Goal: Task Accomplishment & Management: Manage account settings

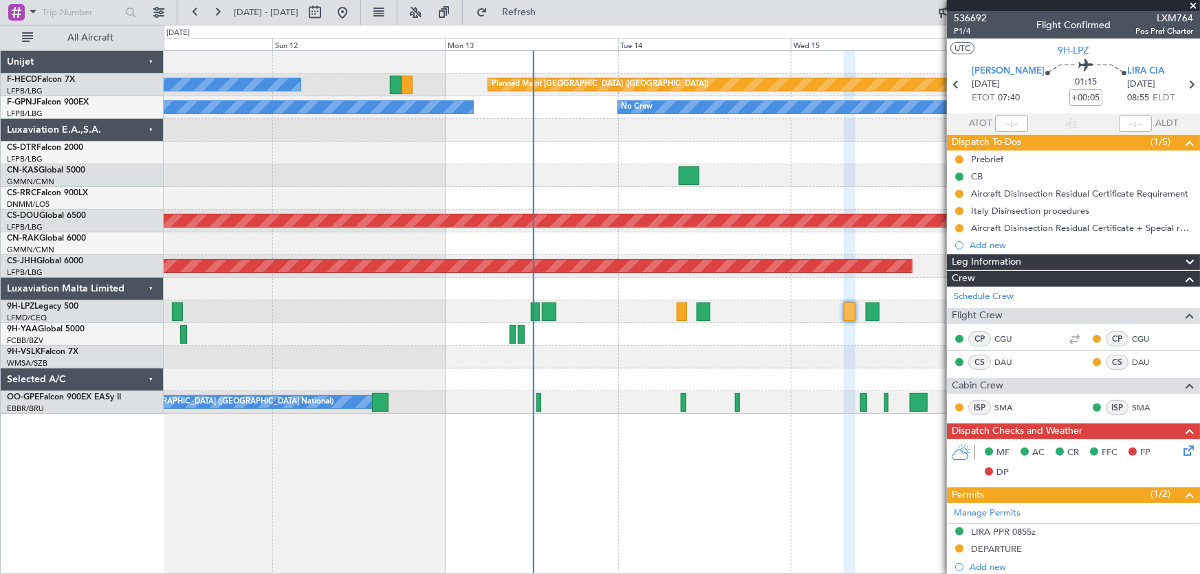
click at [723, 342] on div at bounding box center [682, 334] width 1036 height 23
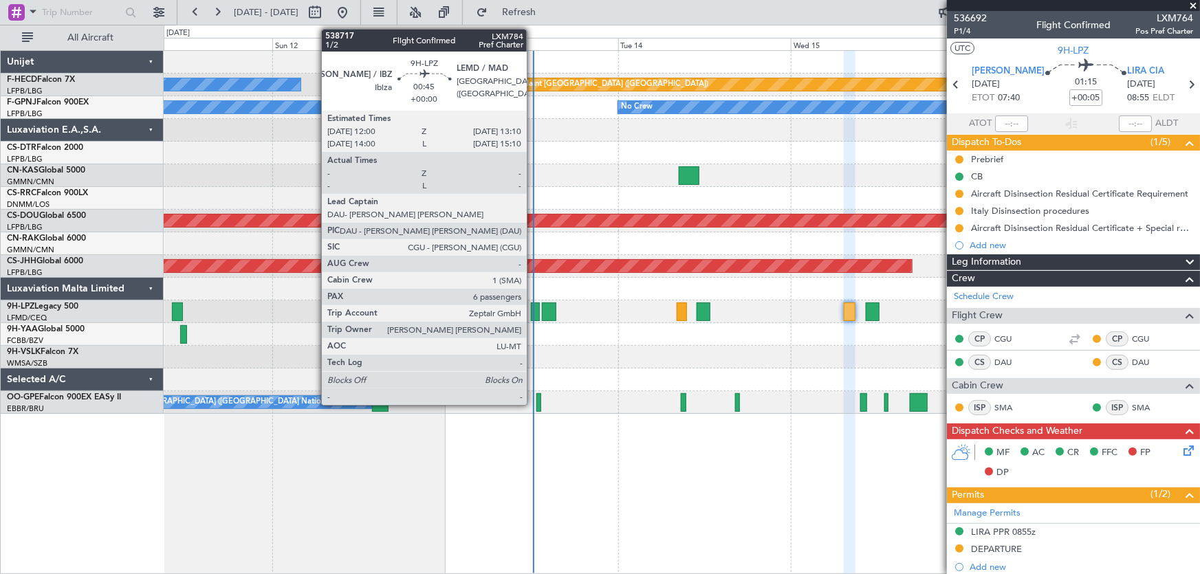
click at [533, 314] on div at bounding box center [535, 312] width 9 height 19
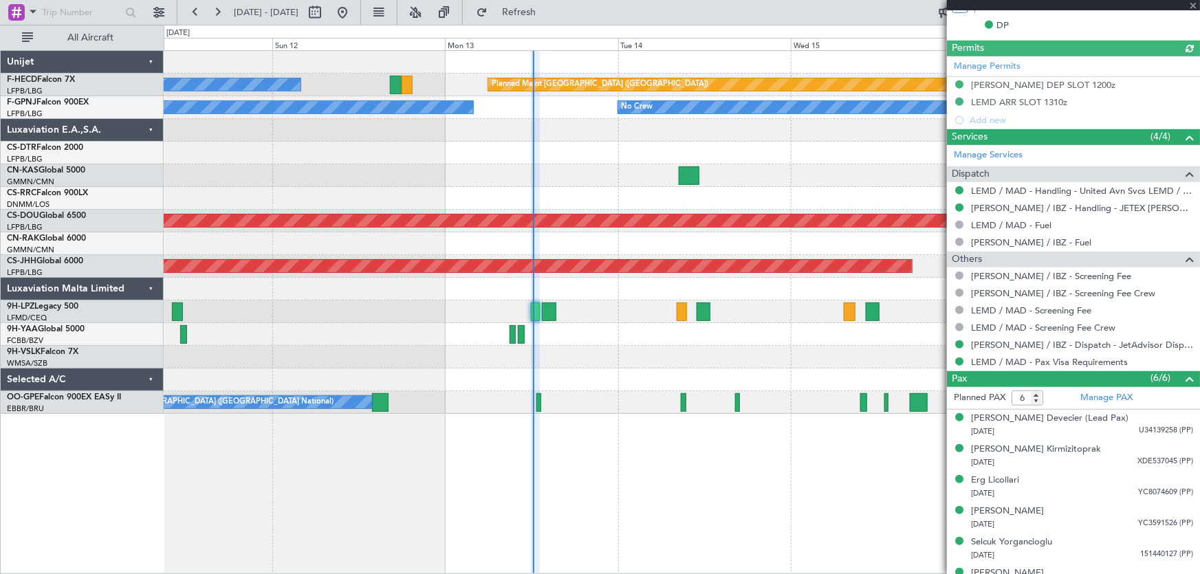
scroll to position [406, 0]
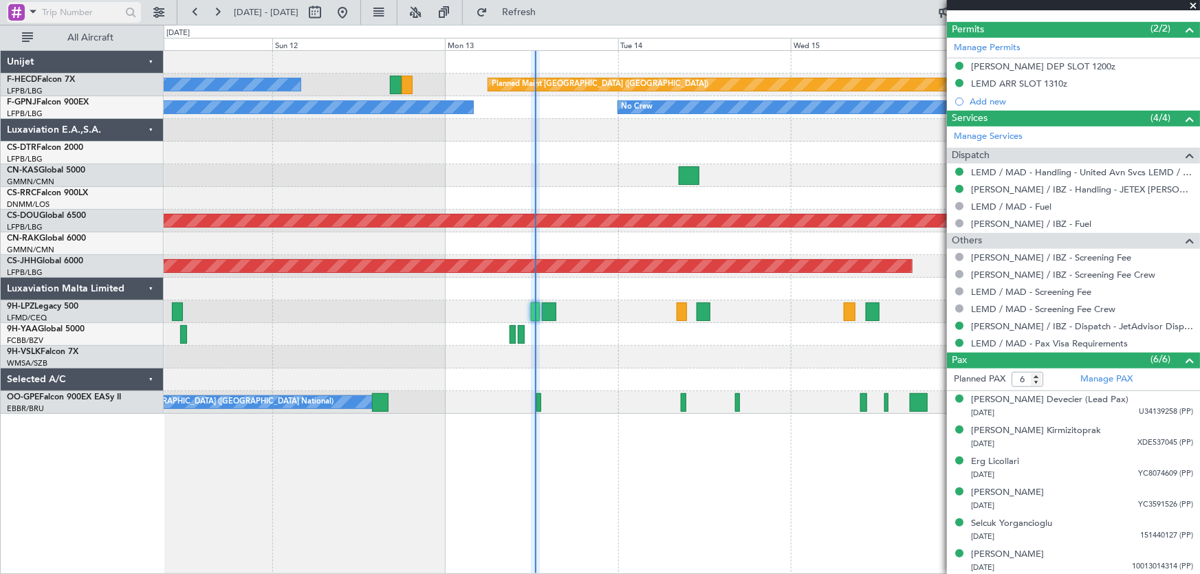
type input "5"
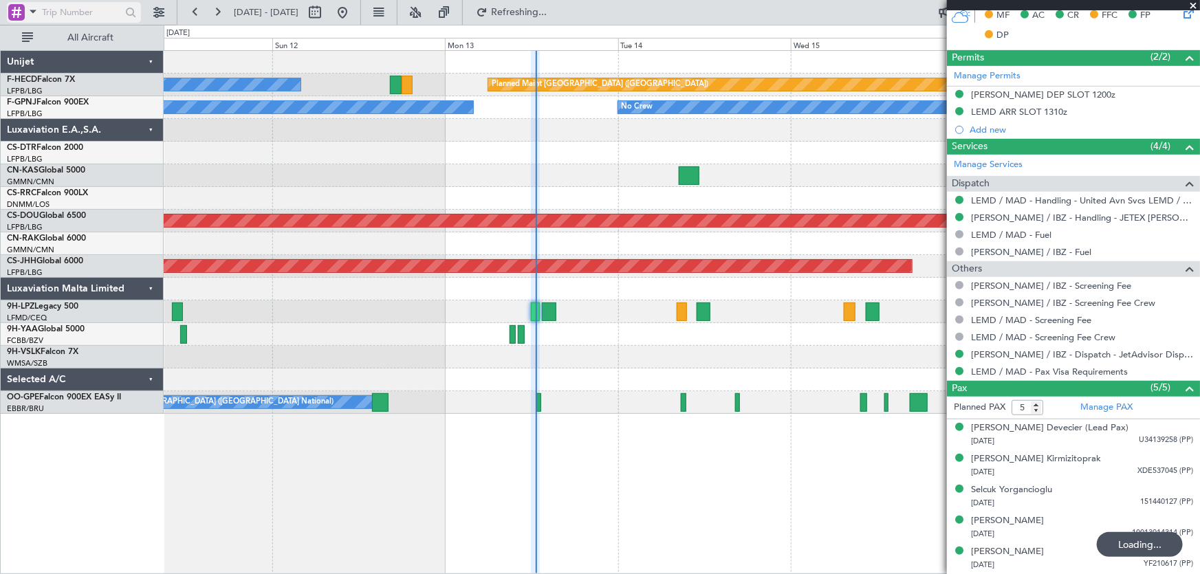
scroll to position [376, 0]
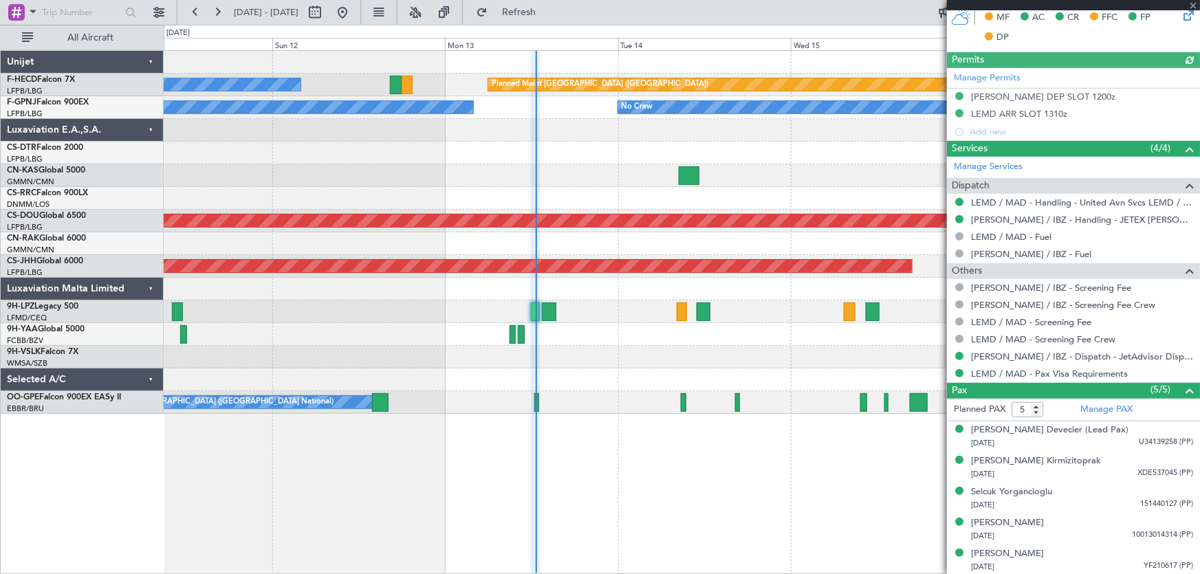
click at [539, 157] on div "No Crew Planned Maint [GEOGRAPHIC_DATA] ([GEOGRAPHIC_DATA]) LFPB 12:00 Z KLAX 0…" at bounding box center [682, 232] width 1036 height 363
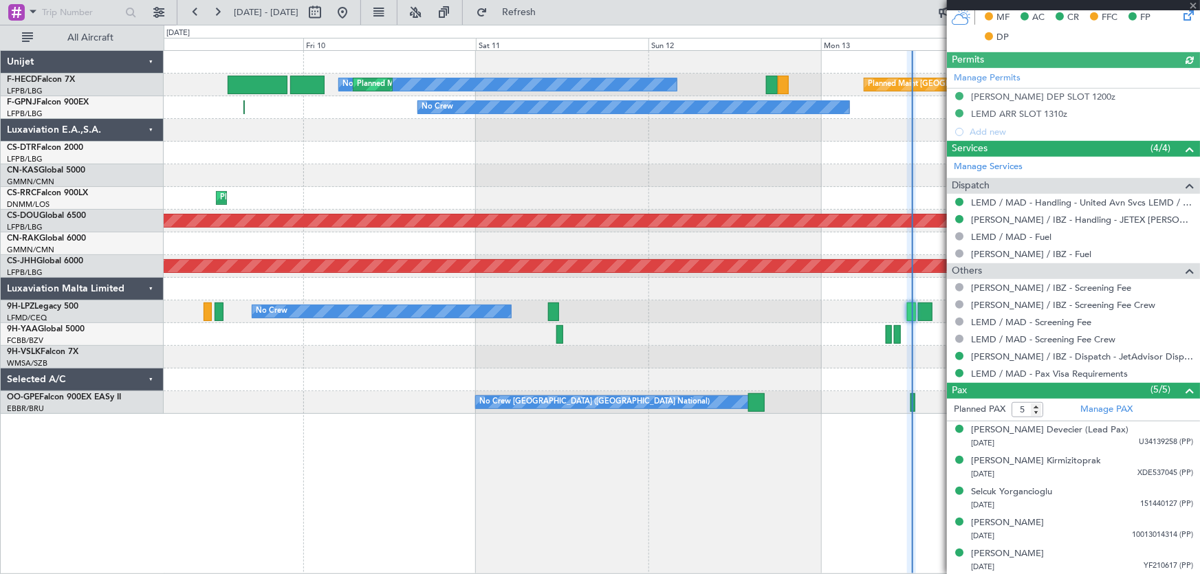
click at [485, 201] on div "No Crew Planned Maint [GEOGRAPHIC_DATA] ([GEOGRAPHIC_DATA]) Planned Maint [GEOG…" at bounding box center [682, 232] width 1036 height 363
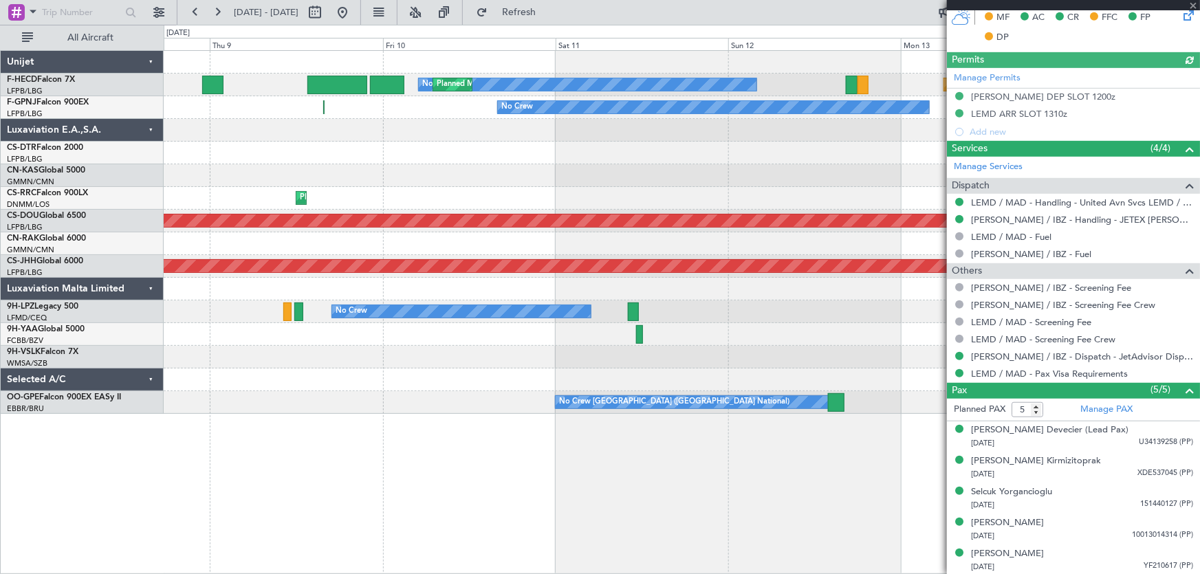
click at [461, 206] on div "No Crew Planned Maint [GEOGRAPHIC_DATA] ([GEOGRAPHIC_DATA]) Planned Maint [GEOG…" at bounding box center [682, 232] width 1036 height 363
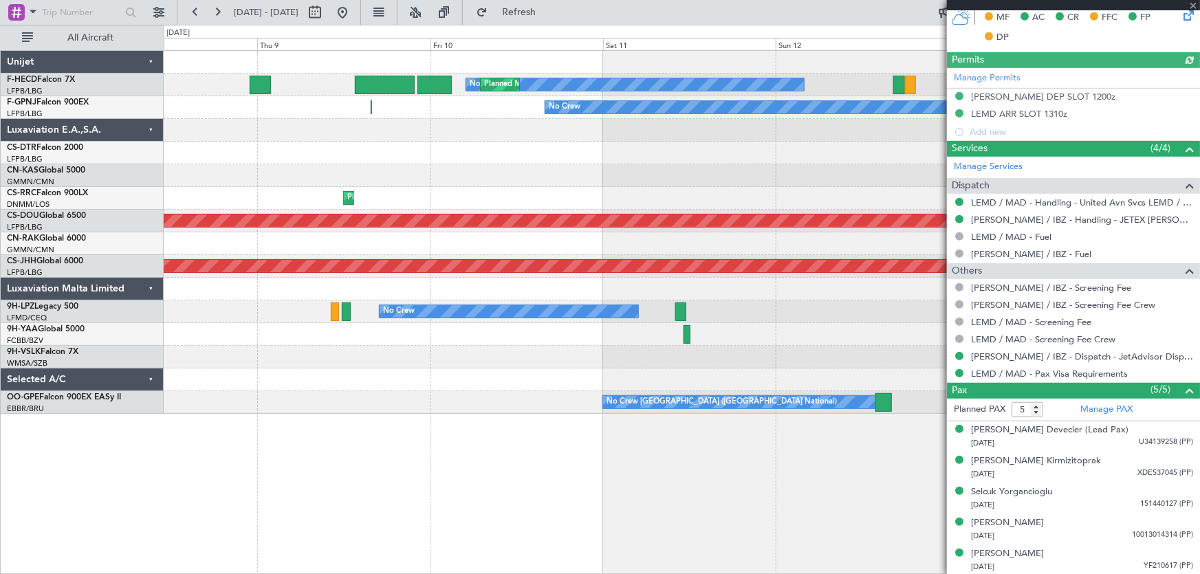
click at [435, 199] on div "No Crew Planned Maint [GEOGRAPHIC_DATA] ([GEOGRAPHIC_DATA]) Planned Maint [GEOG…" at bounding box center [682, 232] width 1036 height 363
click at [395, 193] on div "Planned Maint Lagos ([PERSON_NAME])" at bounding box center [682, 198] width 1036 height 23
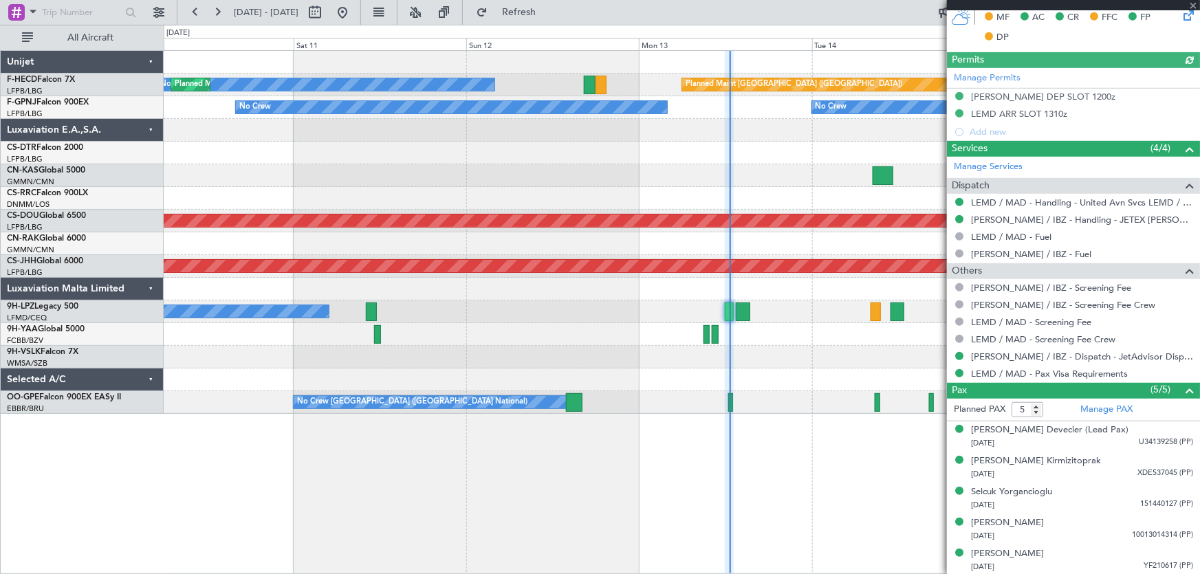
click at [323, 168] on div "No Crew Planned Maint [GEOGRAPHIC_DATA] ([GEOGRAPHIC_DATA]) Planned Maint [GEOG…" at bounding box center [682, 232] width 1036 height 363
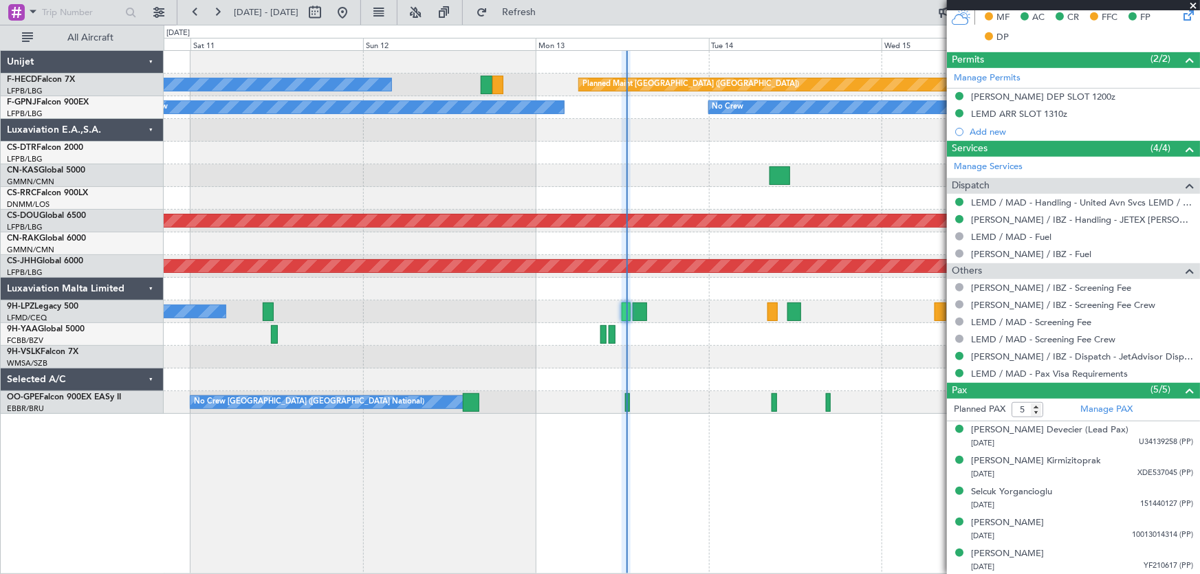
click at [509, 151] on div "Planned Maint Sofia" at bounding box center [682, 153] width 1036 height 23
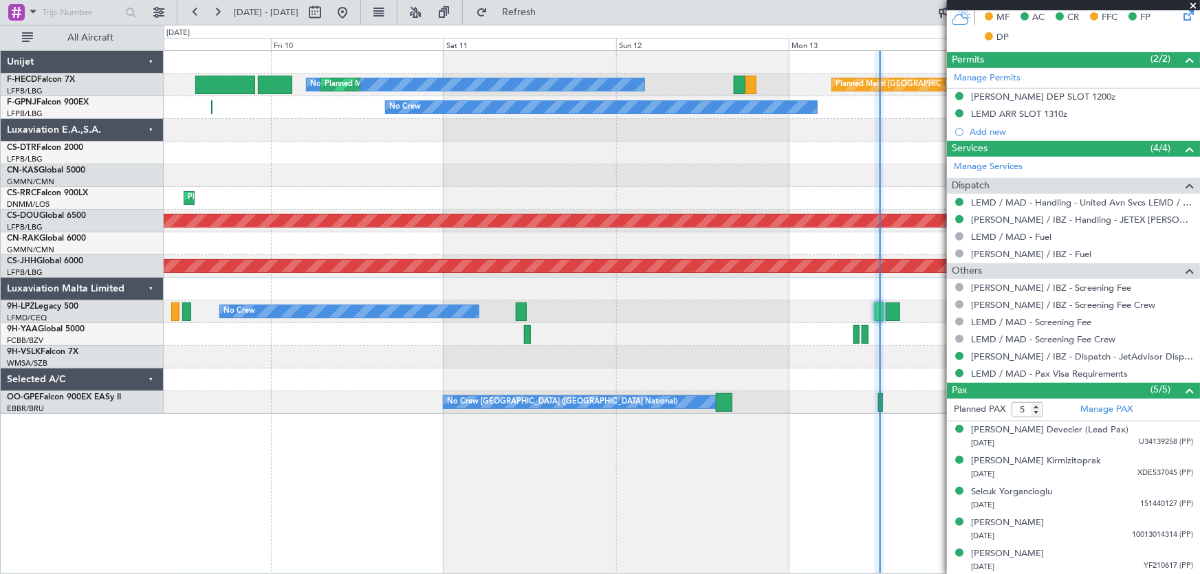
click at [425, 171] on div "No Crew Planned Maint [GEOGRAPHIC_DATA] ([GEOGRAPHIC_DATA]) Planned Maint [GEOG…" at bounding box center [682, 232] width 1036 height 363
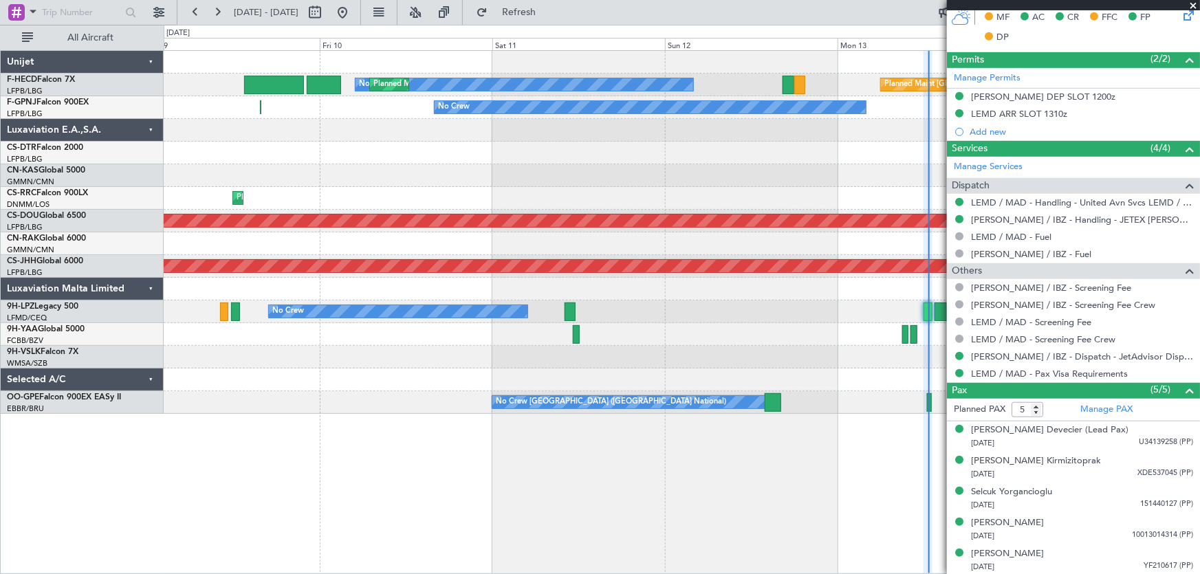
click at [404, 176] on div "No Crew Planned Maint [GEOGRAPHIC_DATA] ([GEOGRAPHIC_DATA]) Planned Maint [GEOG…" at bounding box center [682, 232] width 1036 height 363
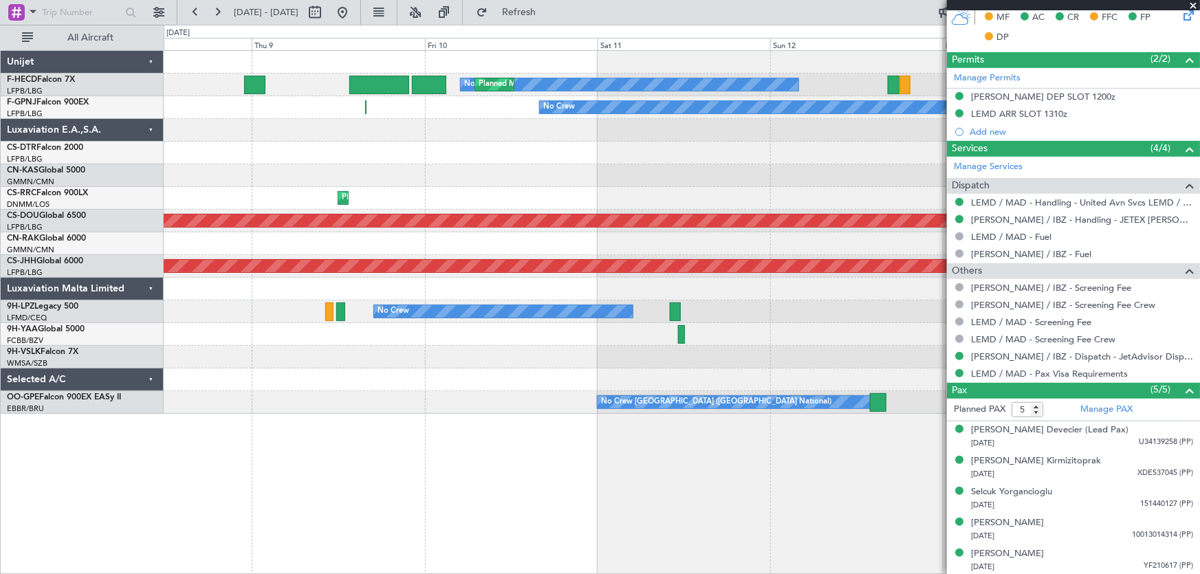
click at [445, 184] on div "No Crew Planned Maint [GEOGRAPHIC_DATA] ([GEOGRAPHIC_DATA]) Planned Maint [GEOG…" at bounding box center [682, 232] width 1036 height 363
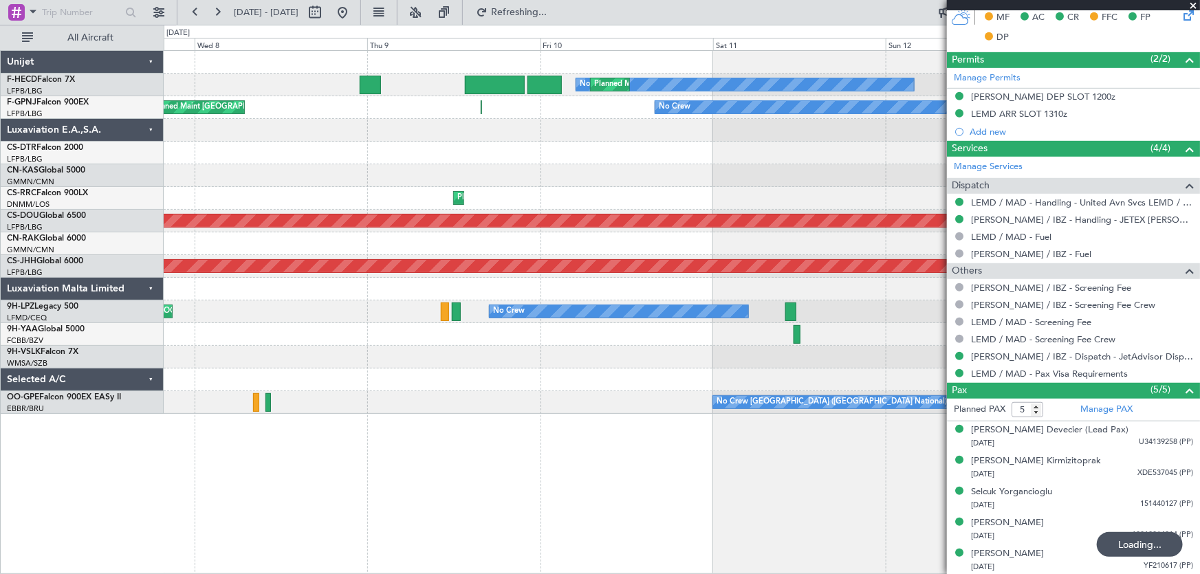
click at [498, 165] on div "No Crew Planned Maint [GEOGRAPHIC_DATA] ([GEOGRAPHIC_DATA]) Planned Maint [GEOG…" at bounding box center [682, 232] width 1036 height 363
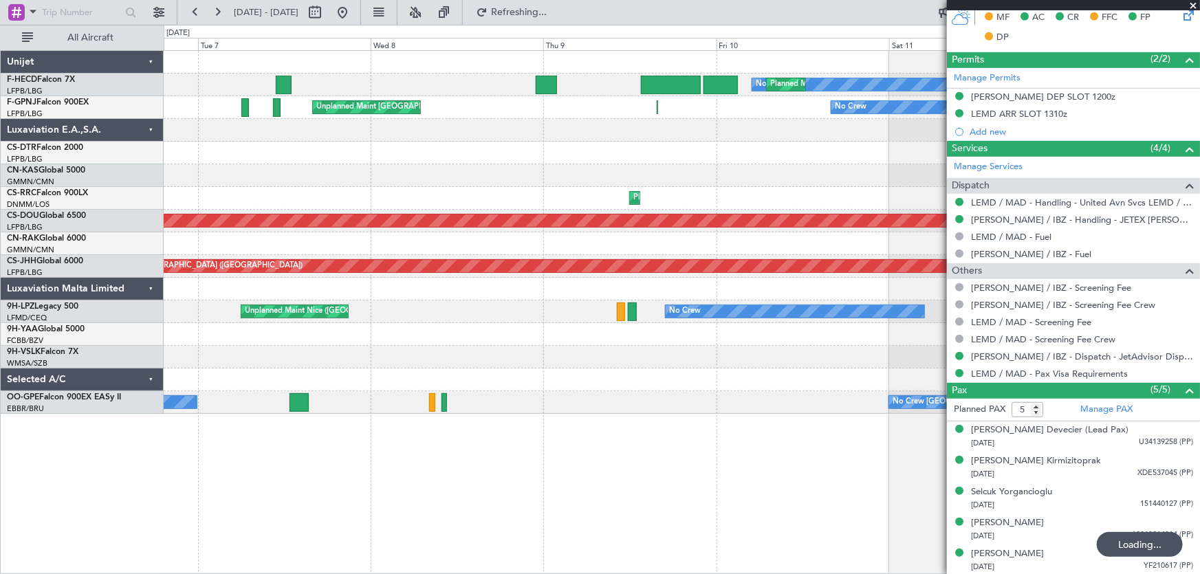
click at [354, 186] on div "No Crew Planned Maint [GEOGRAPHIC_DATA] ([GEOGRAPHIC_DATA]) Planned Maint [GEOG…" at bounding box center [682, 232] width 1036 height 363
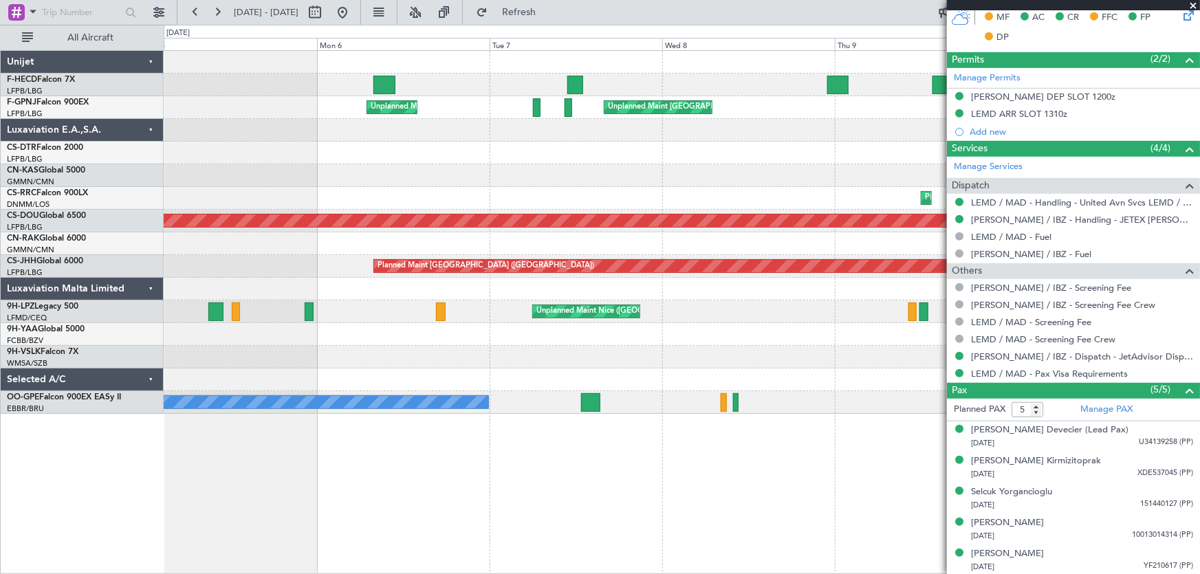
click at [380, 205] on div "No Crew Planned Maint [GEOGRAPHIC_DATA] ([GEOGRAPHIC_DATA]) No Crew Planned Mai…" at bounding box center [682, 232] width 1036 height 363
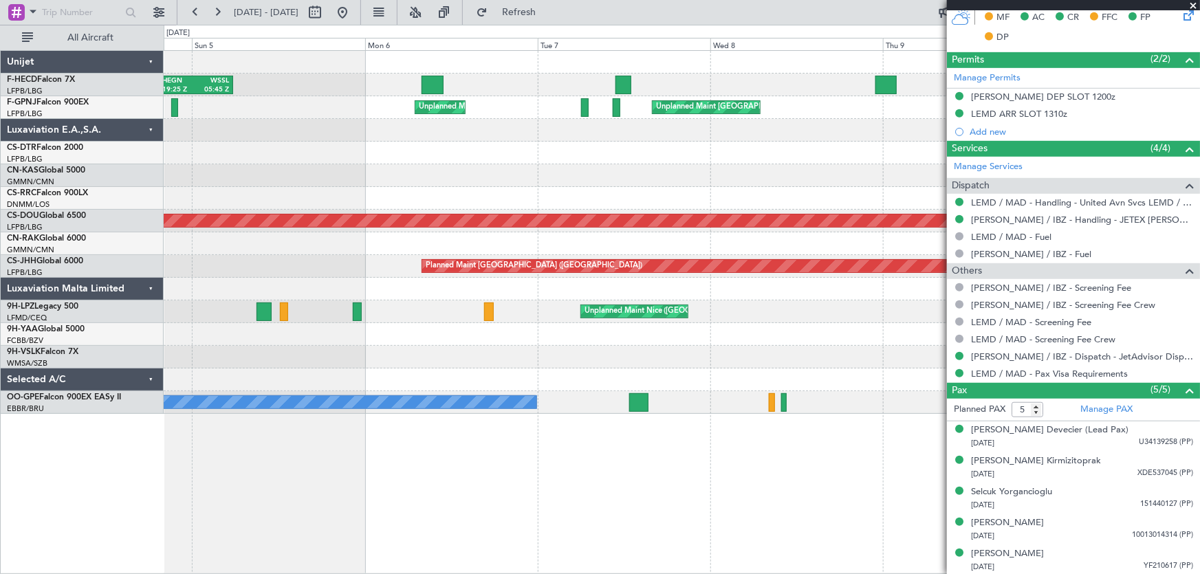
click at [436, 208] on div "Planned Maint Lagos ([PERSON_NAME]) Planned Maint [GEOGRAPHIC_DATA] ([PERSON_NA…" at bounding box center [682, 198] width 1036 height 23
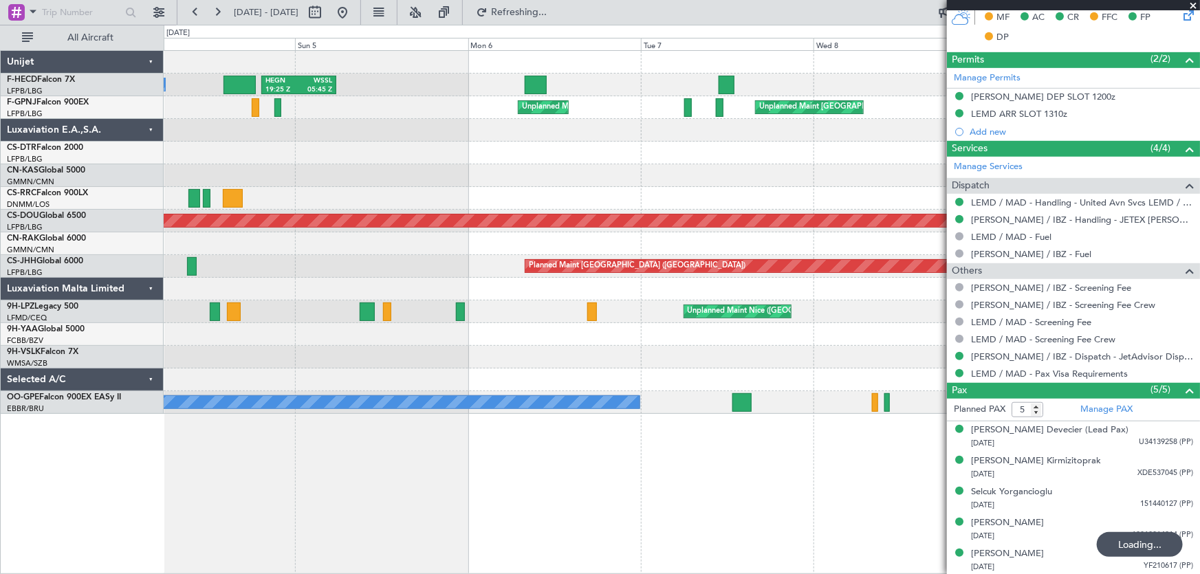
click at [658, 199] on div "No Crew HEGN 19:25 Z WSSL 05:45 Z No Crew Planned Maint [GEOGRAPHIC_DATA] ([GEO…" at bounding box center [682, 232] width 1036 height 363
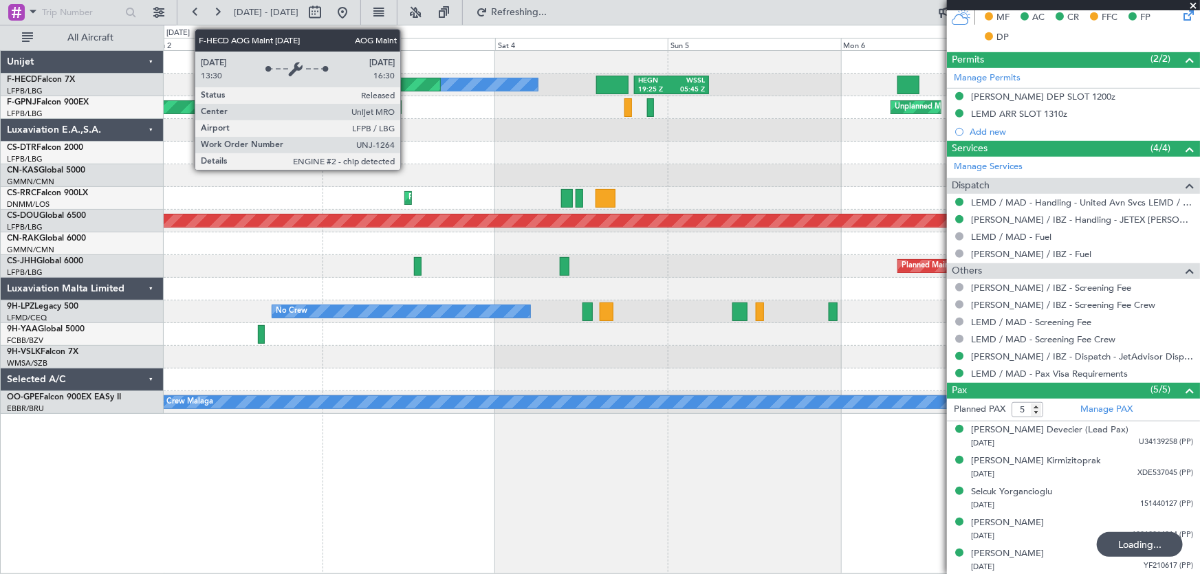
click at [569, 187] on div "HEGN 19:25 Z WSSL 05:45 Z No Crew AOG Maint [GEOGRAPHIC_DATA] ([GEOGRAPHIC_DATA…" at bounding box center [682, 232] width 1036 height 363
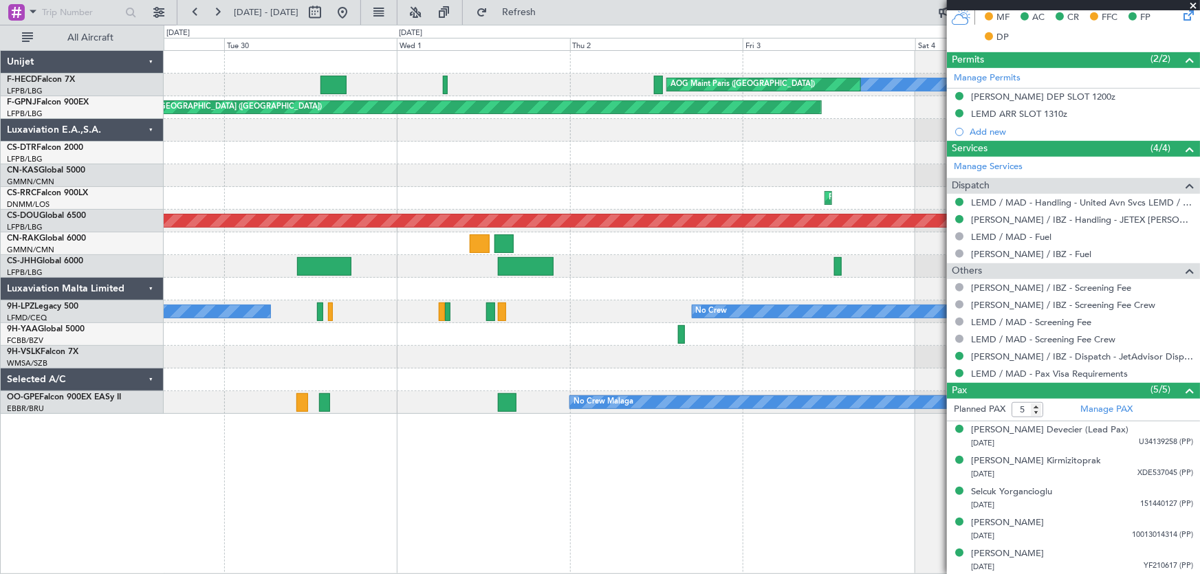
click at [405, 201] on div "HEGN 19:25 Z WSSL 05:45 Z No Crew AOG Maint [GEOGRAPHIC_DATA] ([GEOGRAPHIC_DATA…" at bounding box center [682, 232] width 1036 height 363
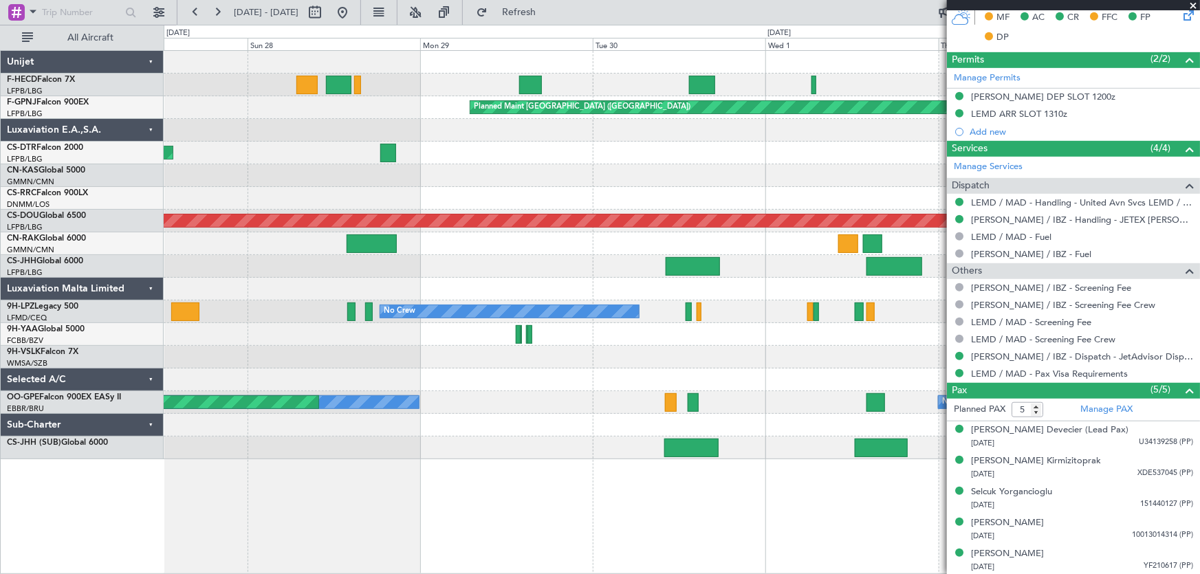
click at [554, 169] on div at bounding box center [682, 175] width 1036 height 23
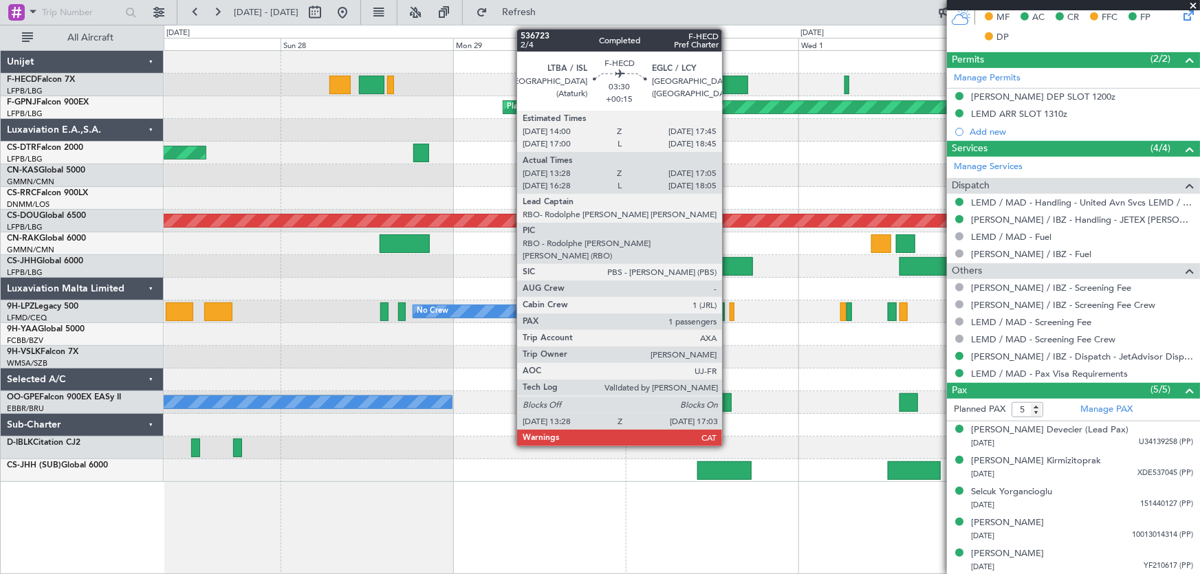
click at [728, 79] on div at bounding box center [735, 85] width 26 height 19
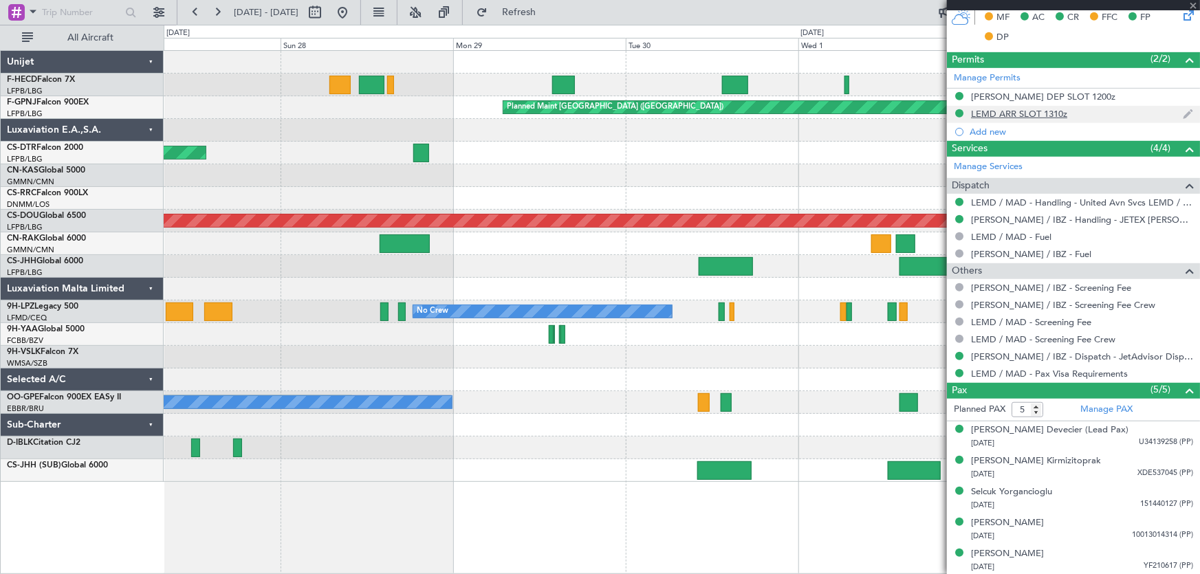
type input "+00:15"
type input "13:38"
type input "17:00"
type input "1"
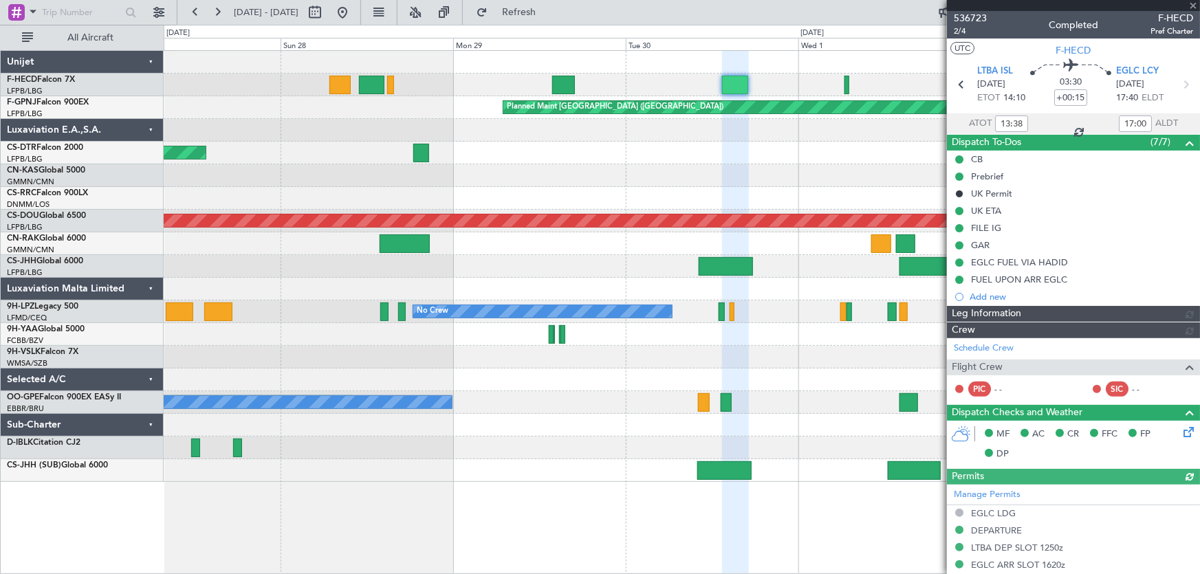
type input "16:38"
type input "18:00"
type input "13:38"
type input "17:00"
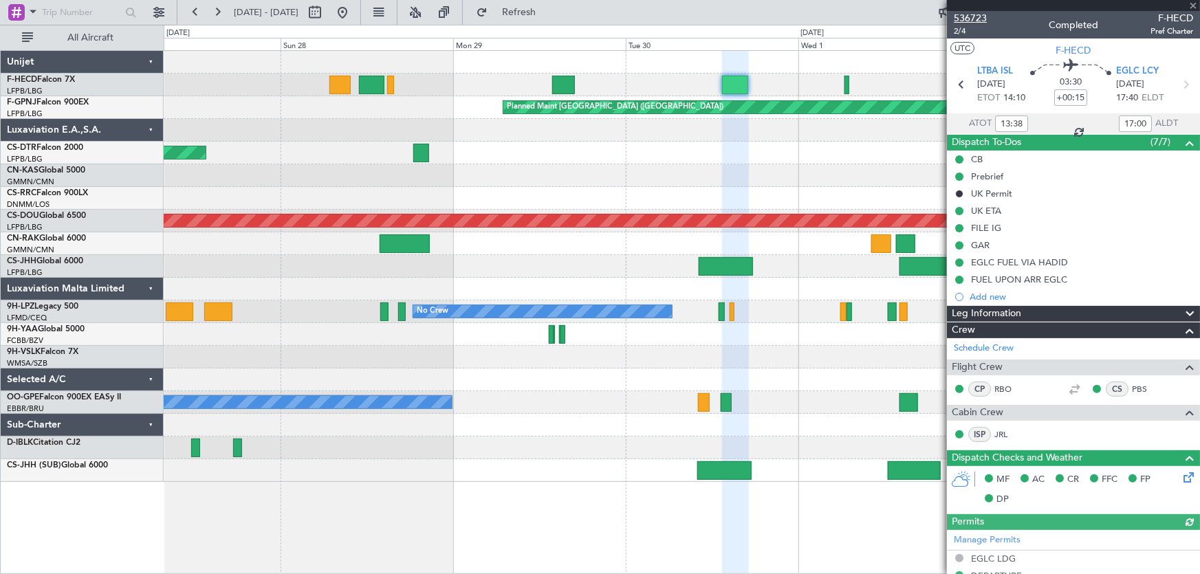
click at [970, 19] on span "536723" at bounding box center [970, 18] width 33 height 14
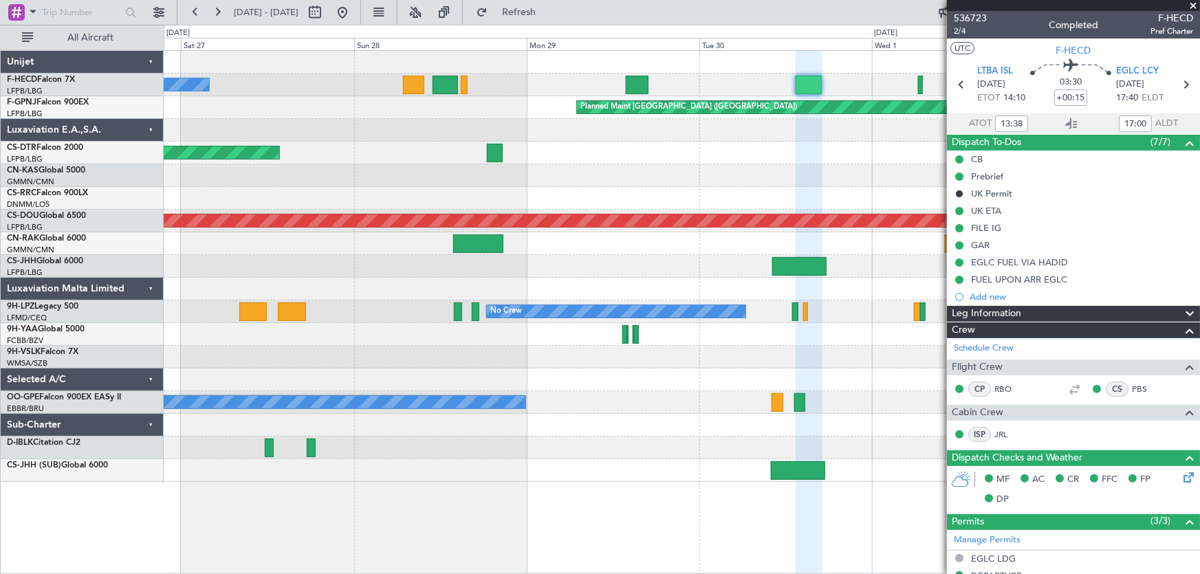
click at [554, 177] on div "AOG Maint Paris ([GEOGRAPHIC_DATA]) No Crew No Crew Planned Maint [GEOGRAPHIC_D…" at bounding box center [682, 266] width 1036 height 431
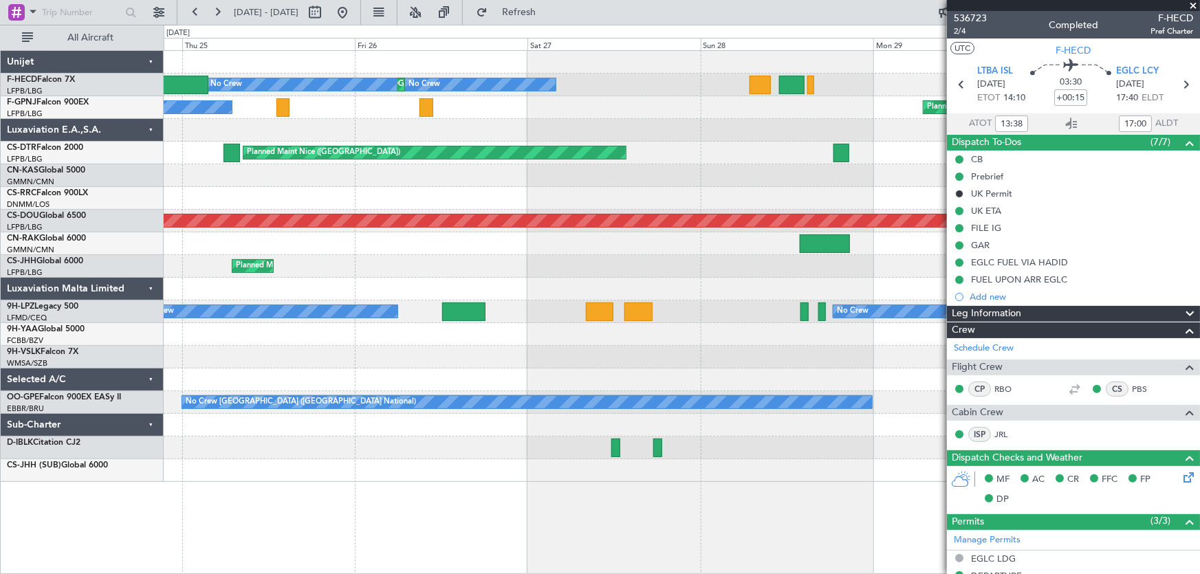
click at [529, 213] on div "No Crew Planned Maint [GEOGRAPHIC_DATA] ([GEOGRAPHIC_DATA]) No Crew Planned Mai…" at bounding box center [682, 266] width 1036 height 431
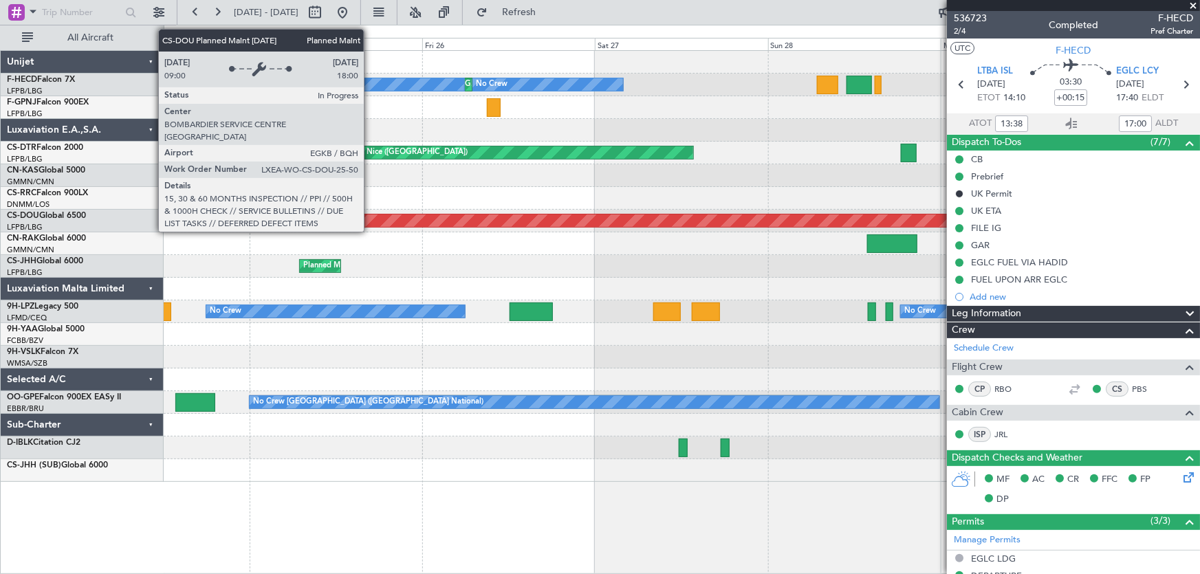
click at [519, 232] on div "No Crew Planned Maint [GEOGRAPHIC_DATA] ([GEOGRAPHIC_DATA]) No Crew Planned Mai…" at bounding box center [682, 266] width 1036 height 431
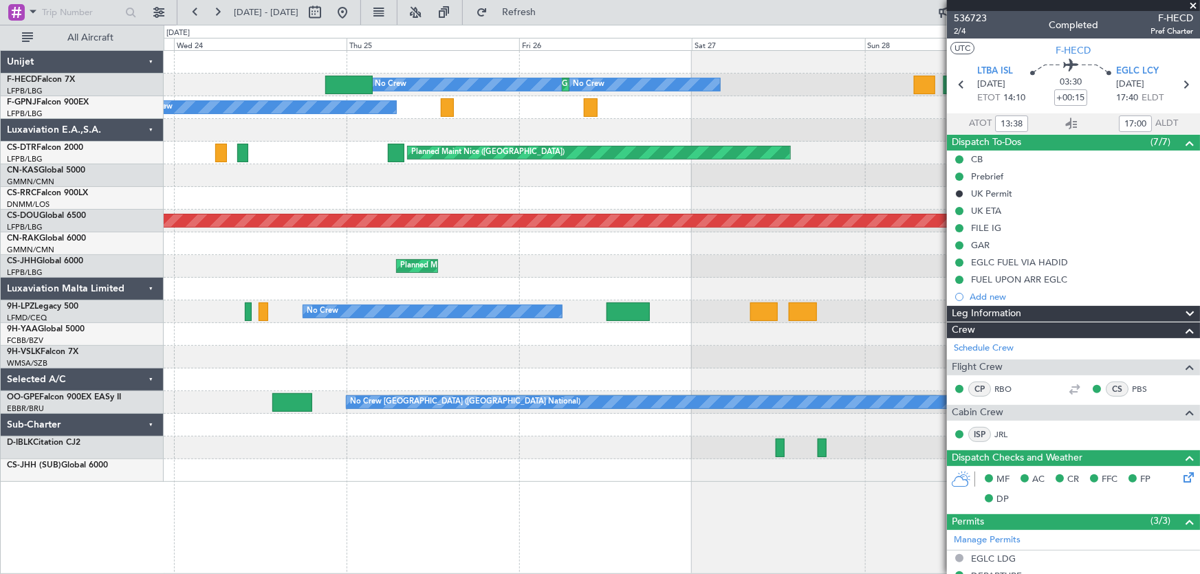
click at [498, 228] on div "No Crew Planned Maint [GEOGRAPHIC_DATA] ([GEOGRAPHIC_DATA]) No Crew Planned Mai…" at bounding box center [682, 266] width 1036 height 431
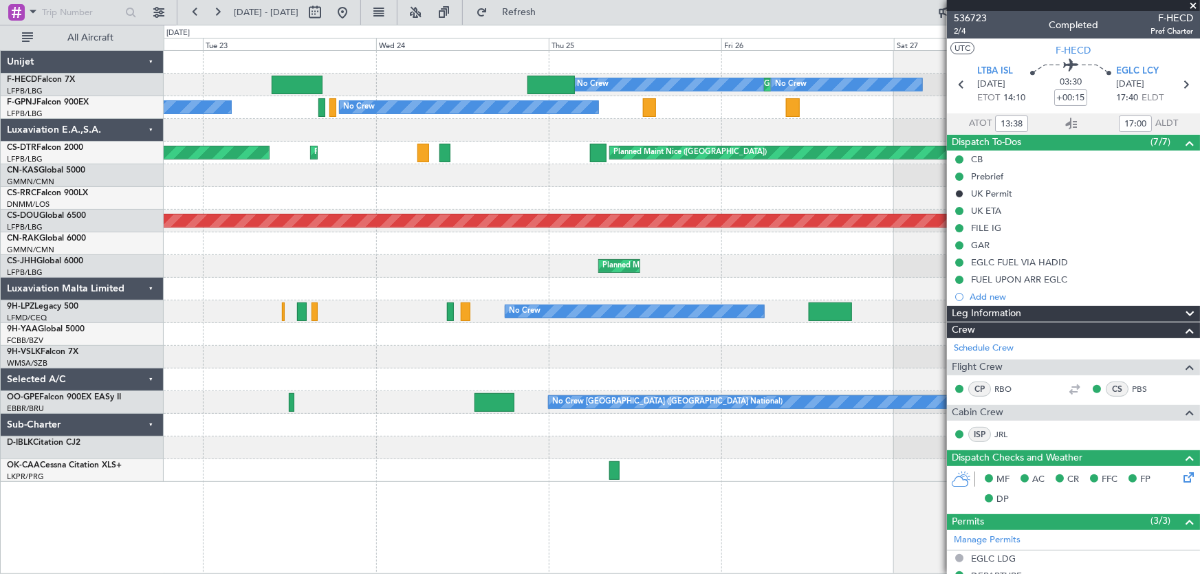
click at [611, 358] on div at bounding box center [682, 357] width 1036 height 23
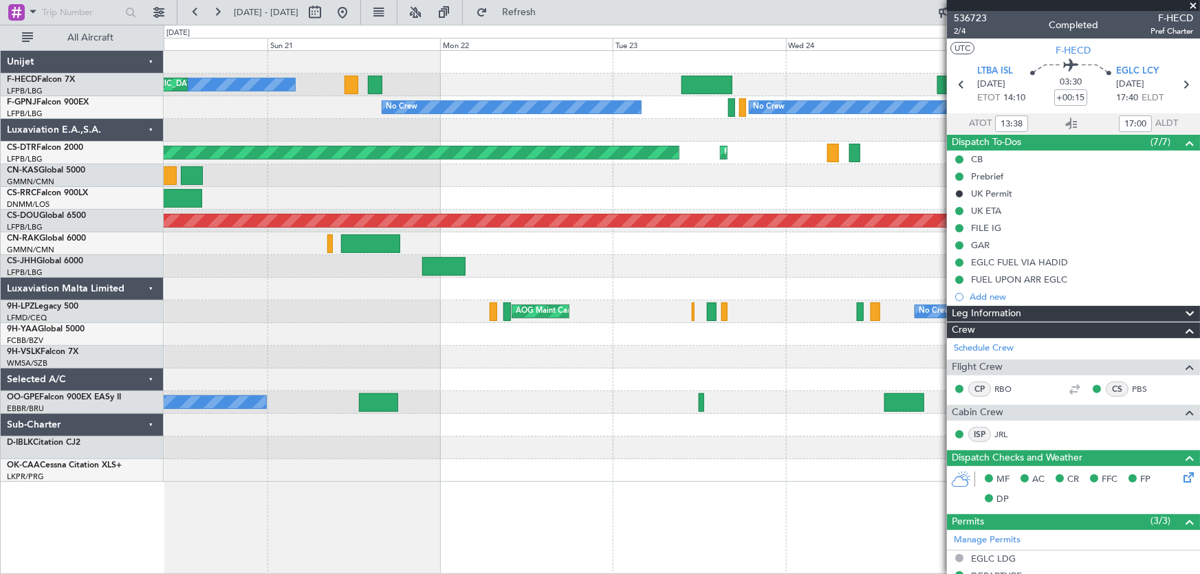
click at [543, 358] on div at bounding box center [682, 357] width 1036 height 23
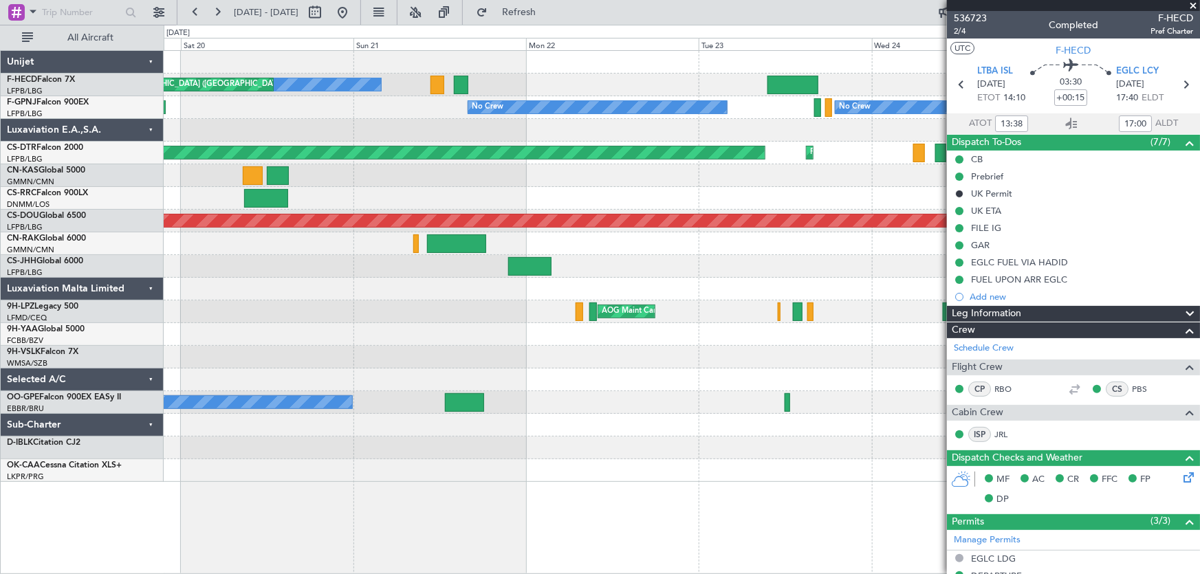
click at [548, 353] on div "Planned Maint [GEOGRAPHIC_DATA] ([GEOGRAPHIC_DATA]) No Crew No Crew Planned Mai…" at bounding box center [682, 266] width 1036 height 431
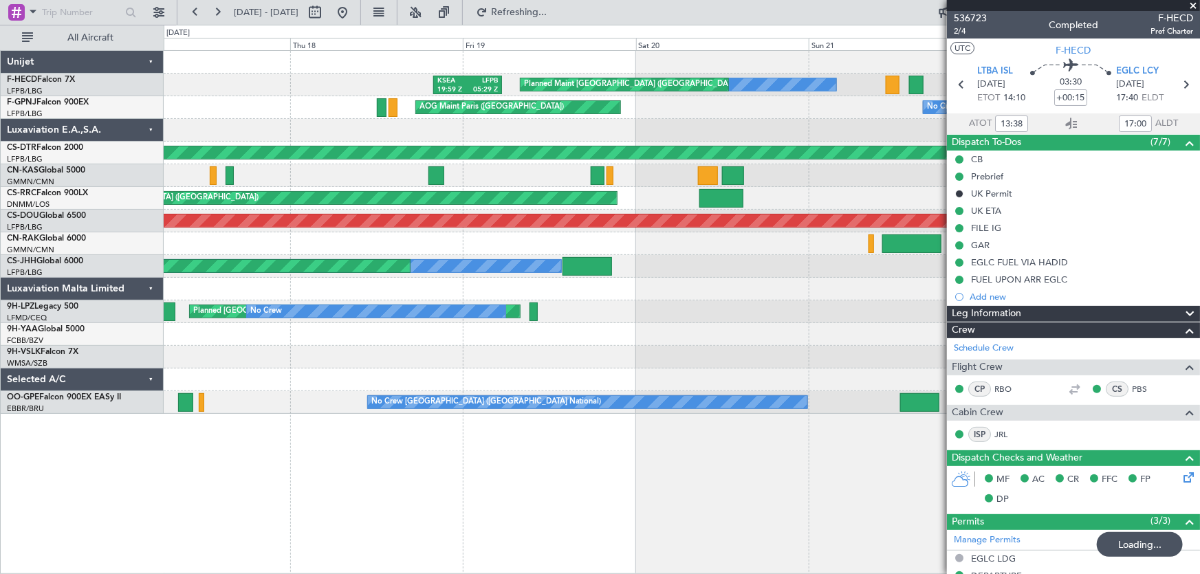
click at [798, 196] on div "Planned Maint [GEOGRAPHIC_DATA] ([GEOGRAPHIC_DATA])" at bounding box center [682, 198] width 1036 height 23
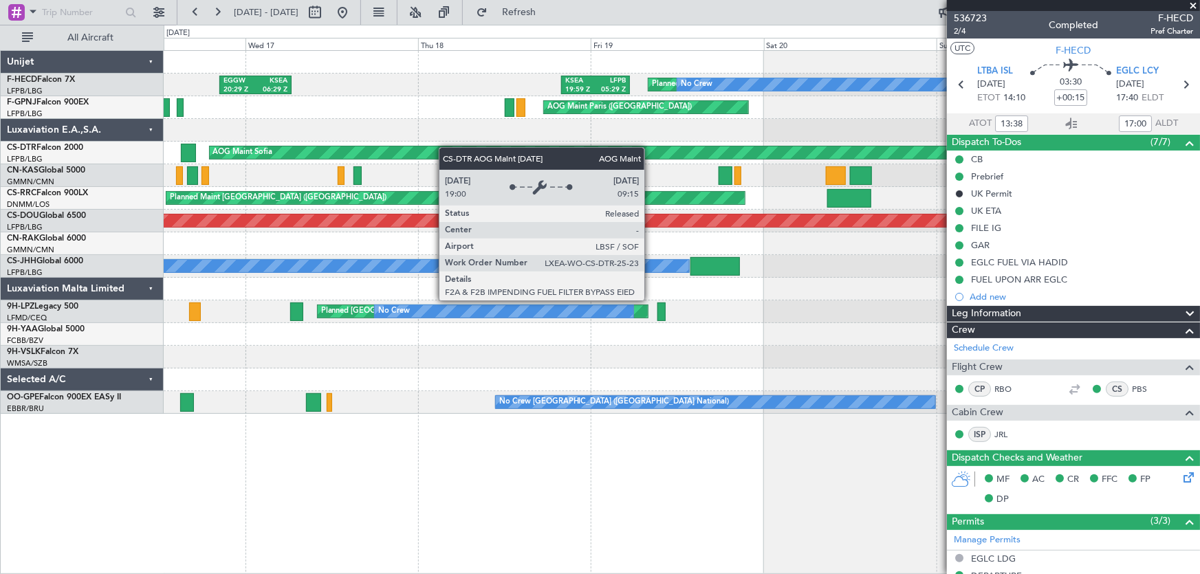
click at [736, 186] on div "Planned Maint [GEOGRAPHIC_DATA] ([GEOGRAPHIC_DATA]) No Crew KSEA 19:59 Z LFPB 0…" at bounding box center [682, 232] width 1036 height 363
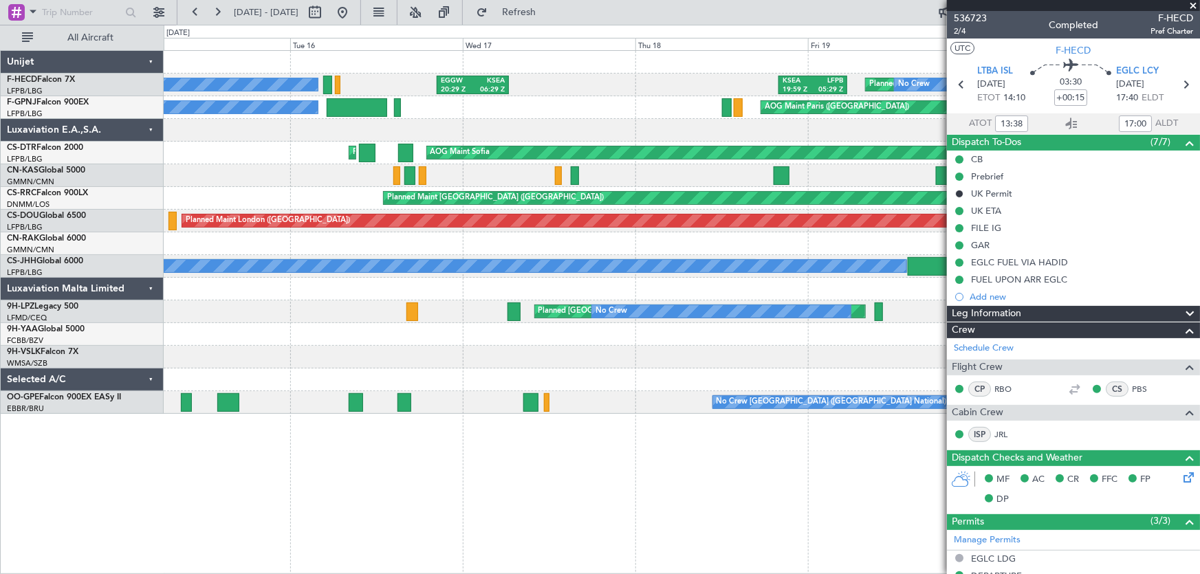
click at [429, 186] on div "Planned Maint [GEOGRAPHIC_DATA] ([GEOGRAPHIC_DATA]) No Crew KSEA 19:59 Z LFPB 0…" at bounding box center [682, 232] width 1036 height 363
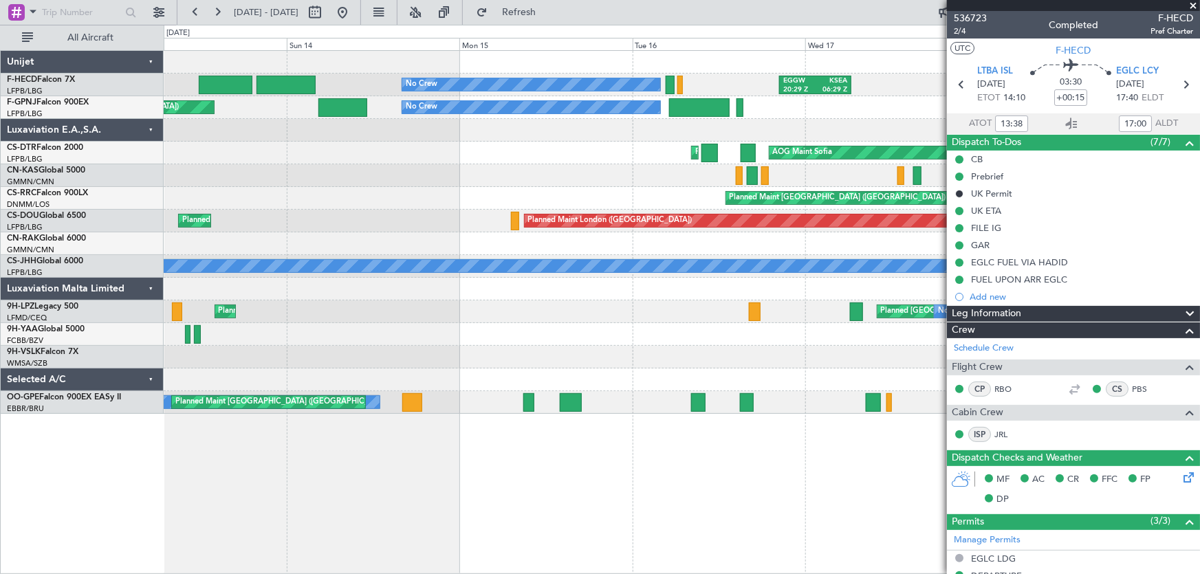
click at [612, 185] on div "No Crew EGGW 20:29 Z KSEA 06:29 Z KSEA 19:59 Z LFPB 05:29 Z Planned Maint [GEOG…" at bounding box center [682, 232] width 1036 height 363
click at [553, 209] on div "No Crew EGGW 20:29 Z KSEA 06:29 Z KSEA 19:59 Z LFPB 05:29 Z Planned Maint [GEOG…" at bounding box center [682, 232] width 1036 height 363
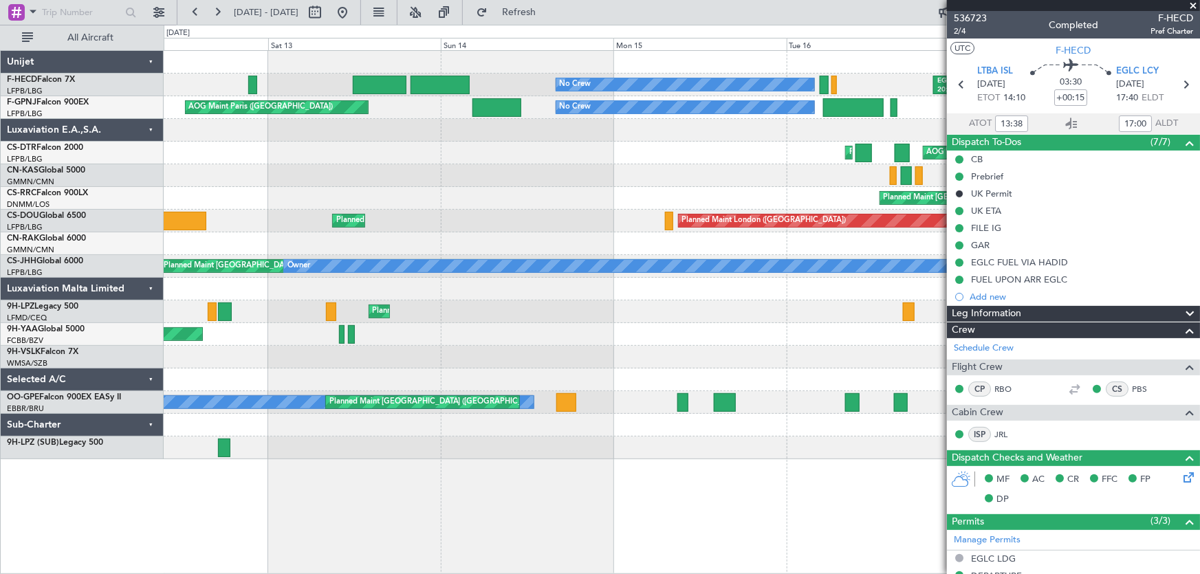
click at [666, 185] on div "No Crew EGGW 20:29 Z KSEA 06:29 Z KSEA 19:59 Z LFPB 05:29 Z Planned Maint [GEOG…" at bounding box center [682, 255] width 1036 height 408
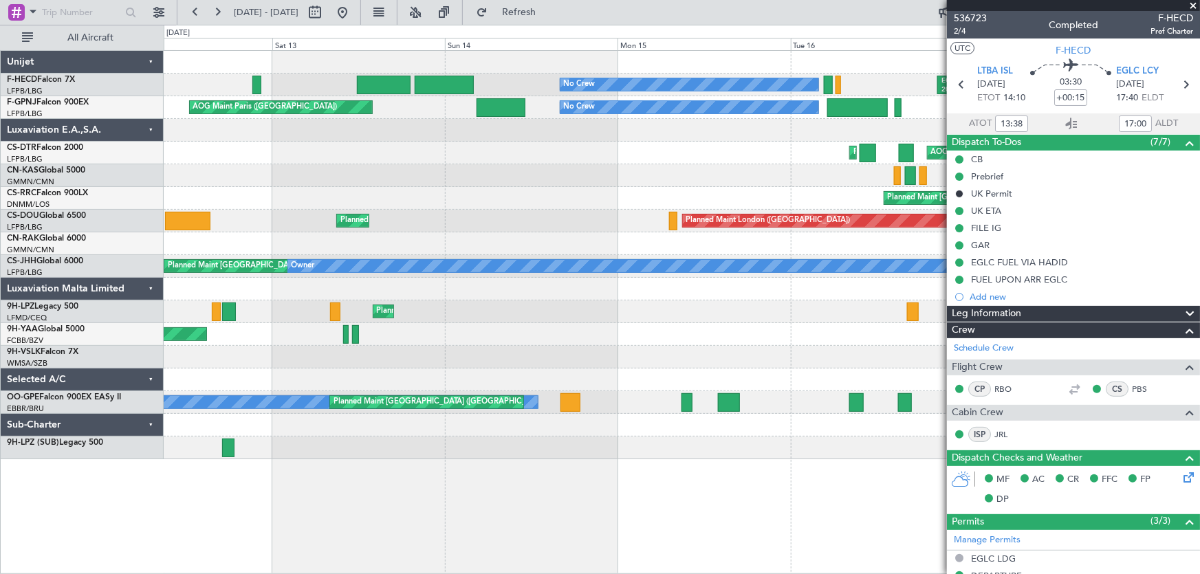
click at [218, 206] on div "No Crew EGGW 20:29 Z KSEA 06:29 Z KSEA 19:59 Z LFPB 05:29 Z Planned Maint [GEOG…" at bounding box center [682, 255] width 1036 height 408
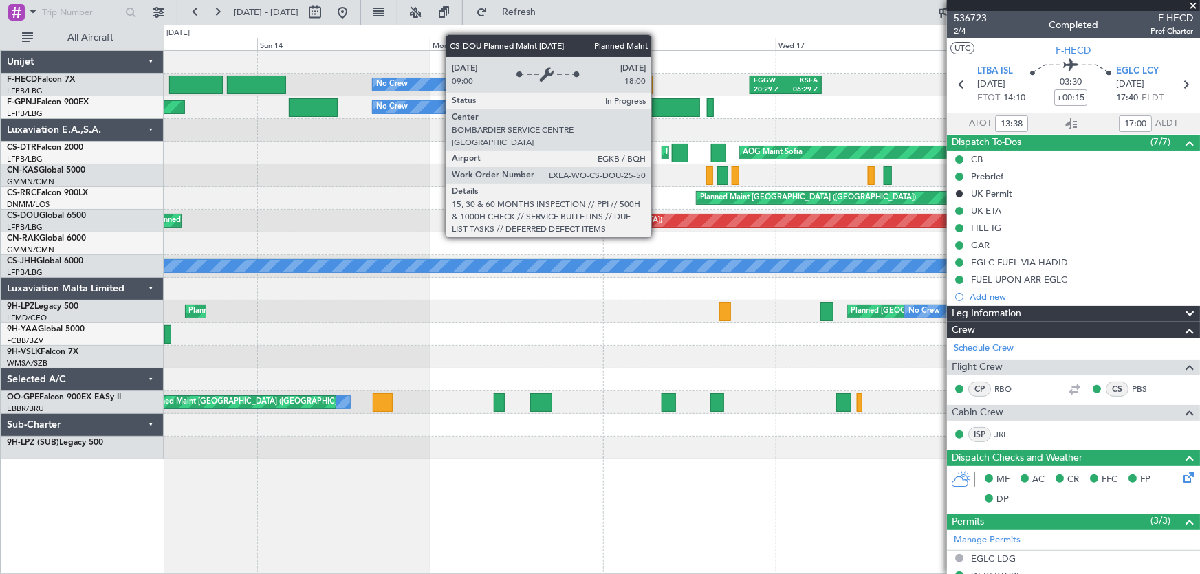
click at [296, 230] on div "Planned Maint London ([GEOGRAPHIC_DATA]) Planned Maint [GEOGRAPHIC_DATA] ([GEOG…" at bounding box center [682, 221] width 1036 height 23
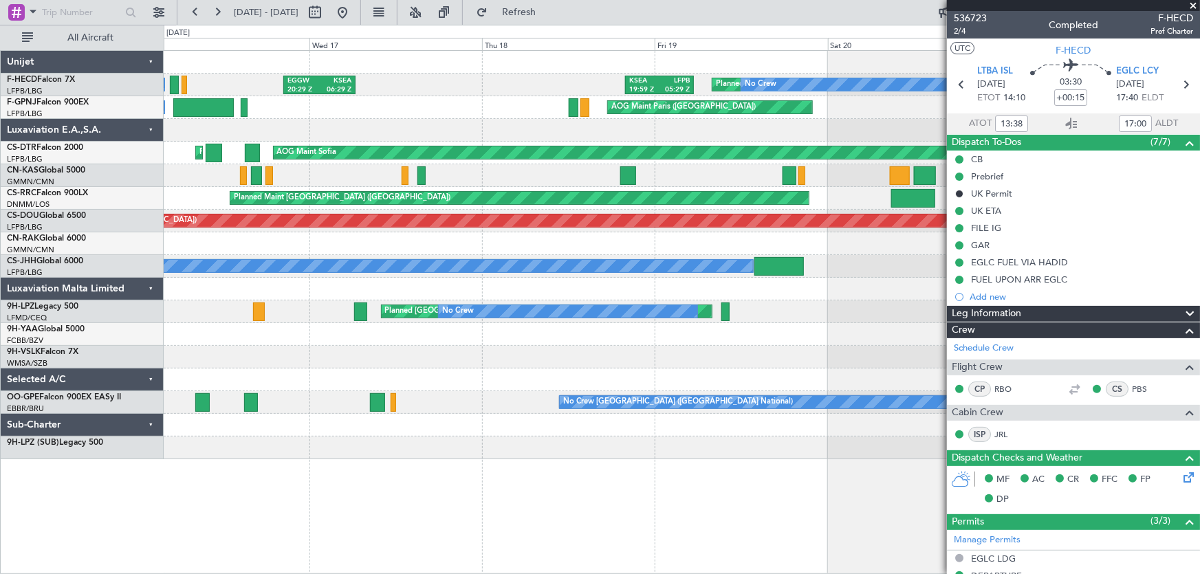
click at [271, 247] on div at bounding box center [682, 243] width 1036 height 23
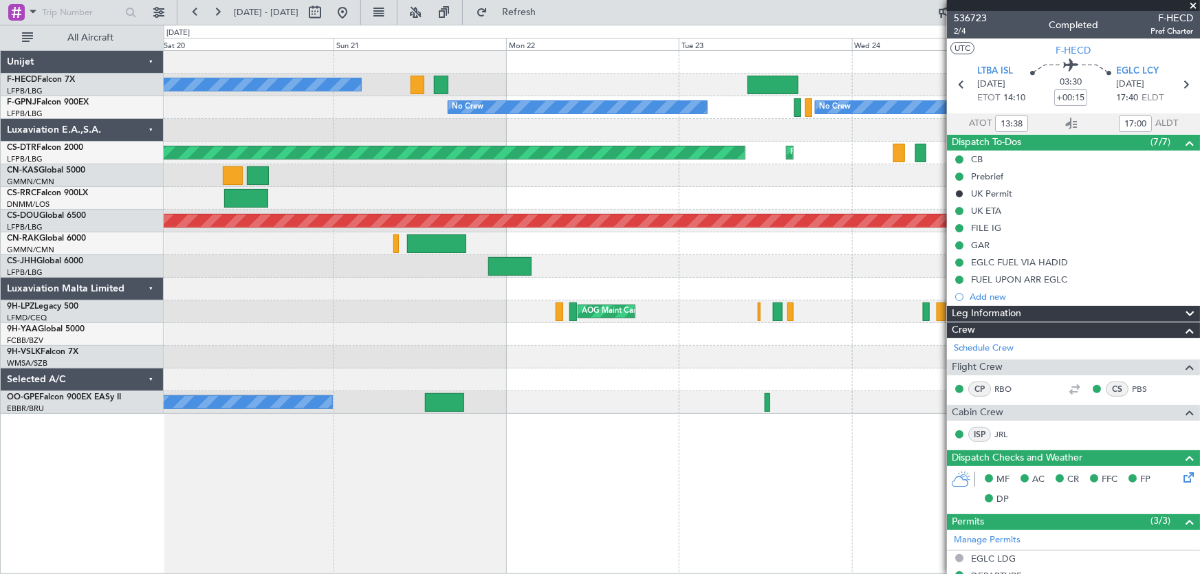
click at [319, 136] on div "Planned Maint [GEOGRAPHIC_DATA] ([GEOGRAPHIC_DATA]) No Crew No Crew Planned Mai…" at bounding box center [682, 232] width 1036 height 363
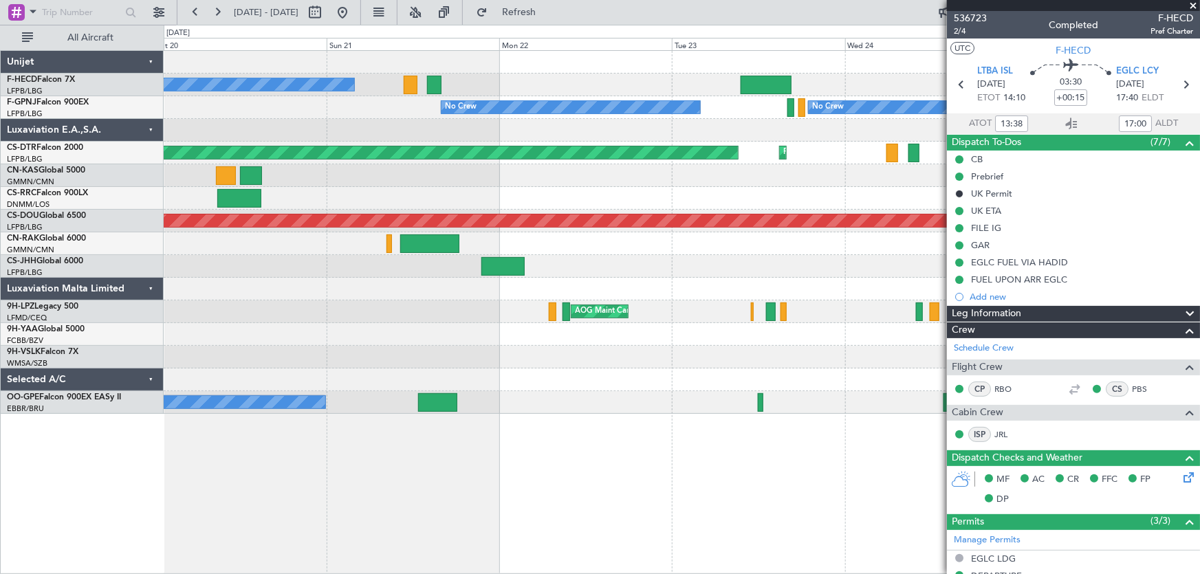
click at [379, 140] on div at bounding box center [682, 130] width 1036 height 23
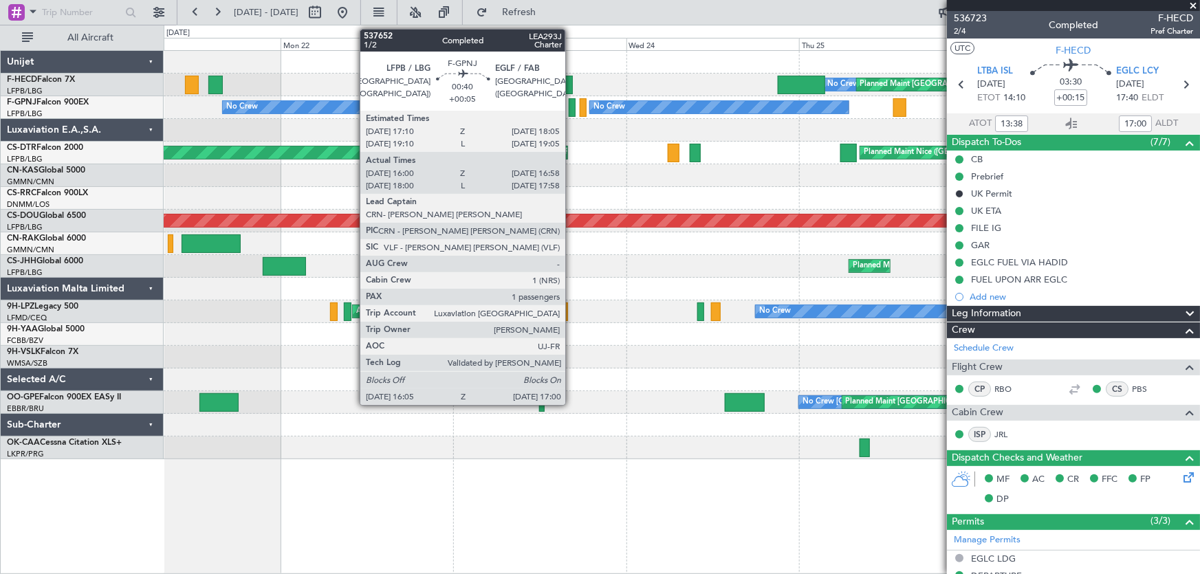
click at [571, 101] on div at bounding box center [572, 107] width 7 height 19
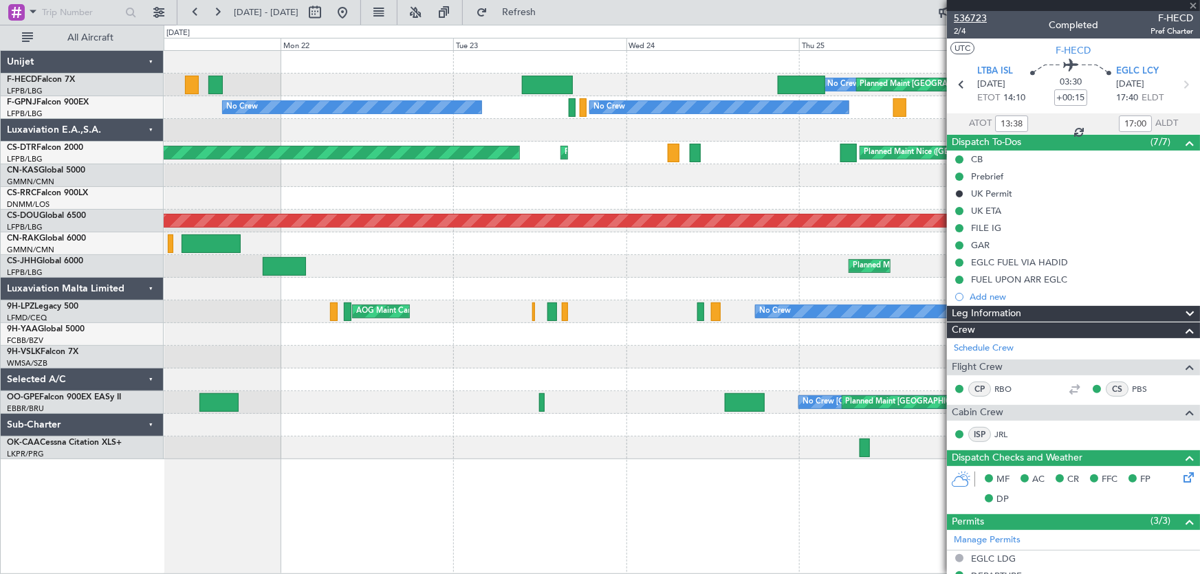
type input "+00:05"
type input "16:10"
type input "16:53"
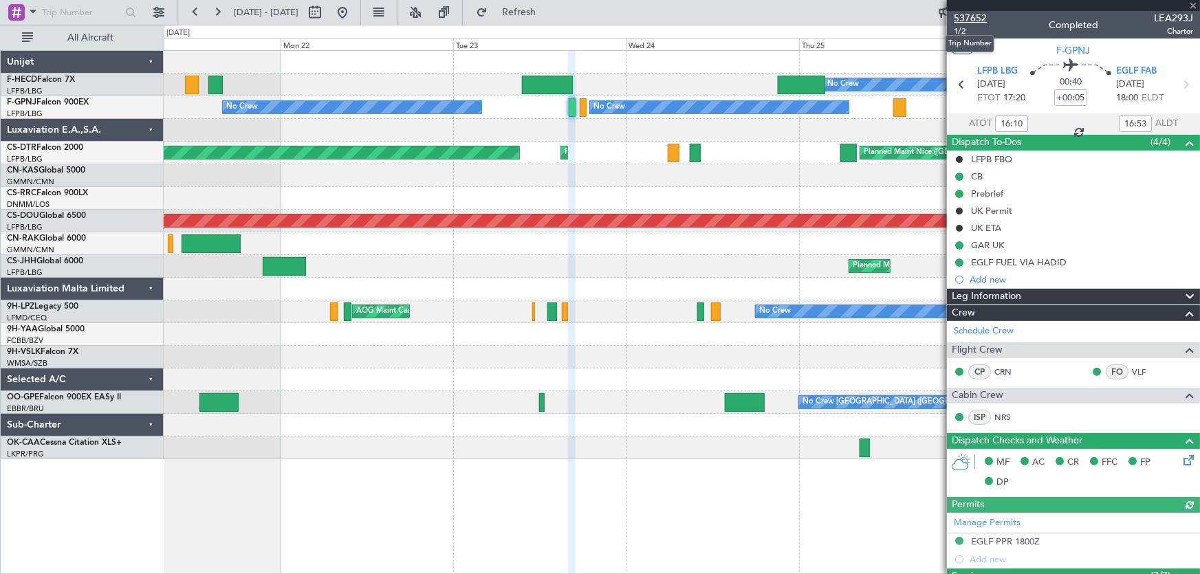
click at [981, 19] on span "537652" at bounding box center [970, 18] width 33 height 14
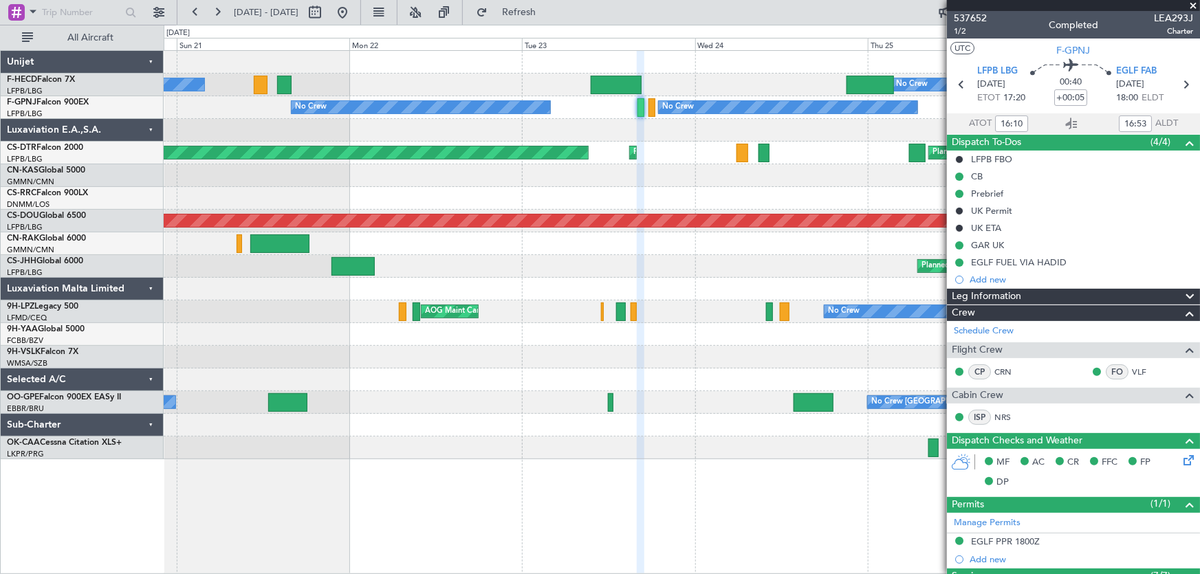
click at [470, 254] on div at bounding box center [682, 243] width 1036 height 23
click at [353, 14] on button at bounding box center [342, 12] width 22 height 22
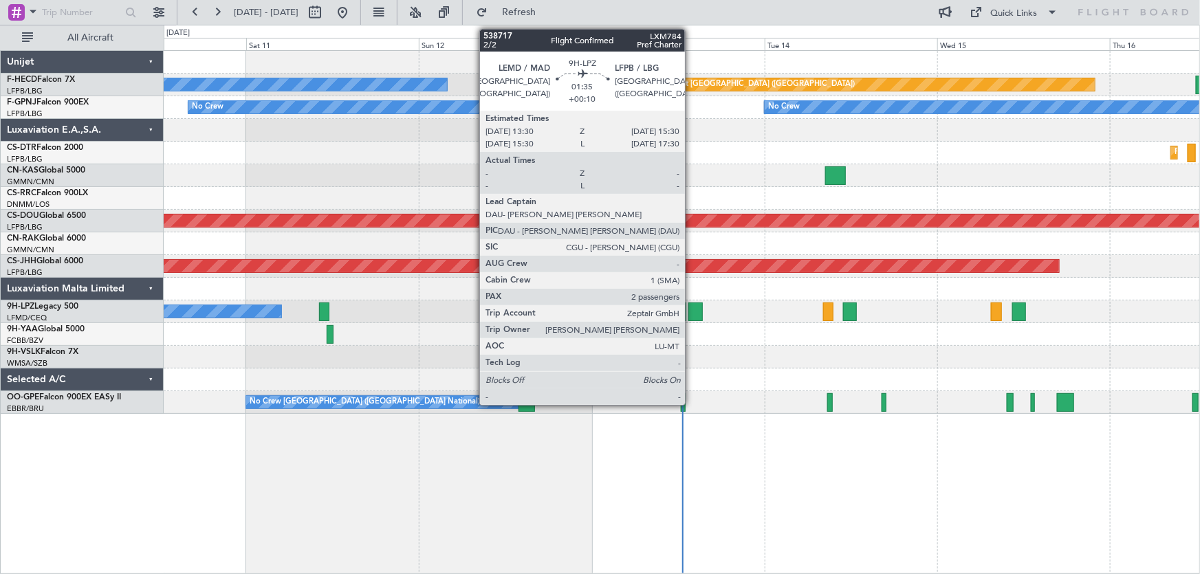
click at [691, 318] on div at bounding box center [695, 312] width 14 height 19
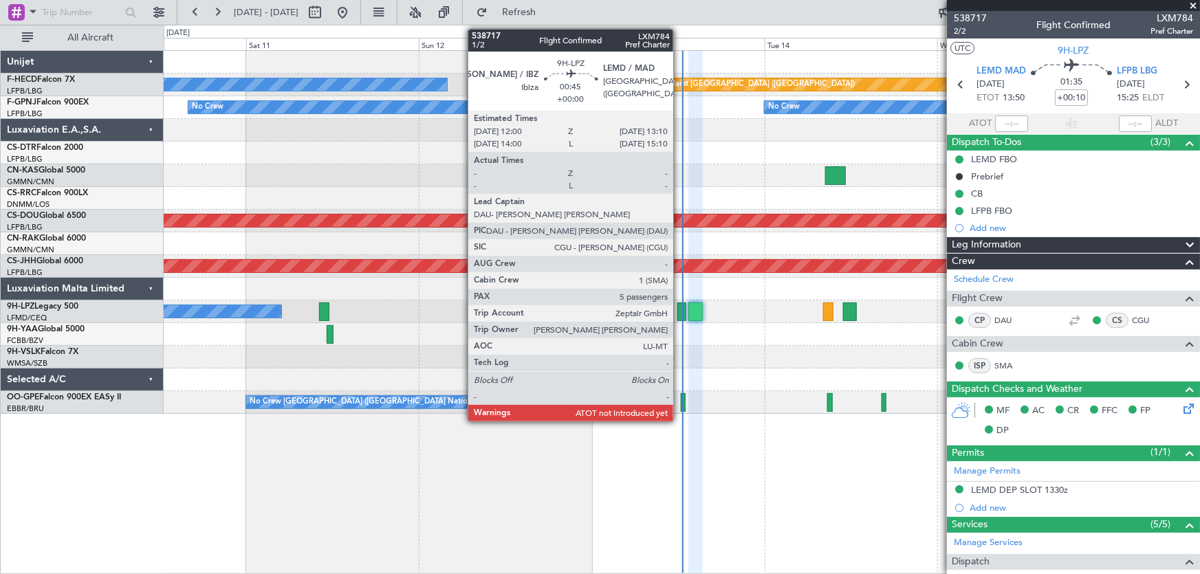
click at [679, 309] on div at bounding box center [681, 312] width 9 height 19
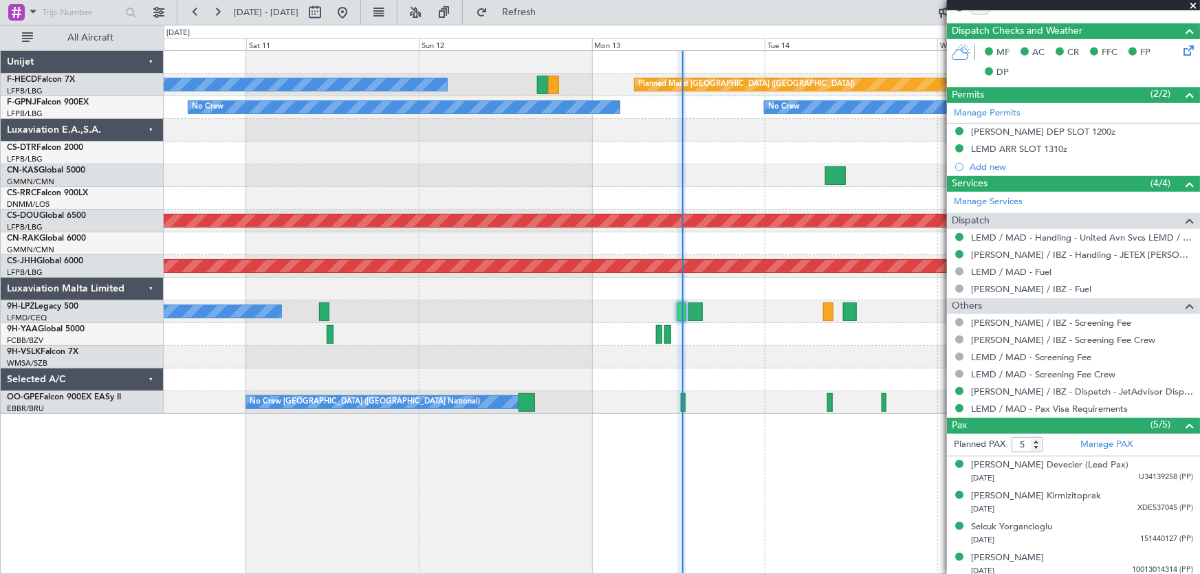
scroll to position [376, 0]
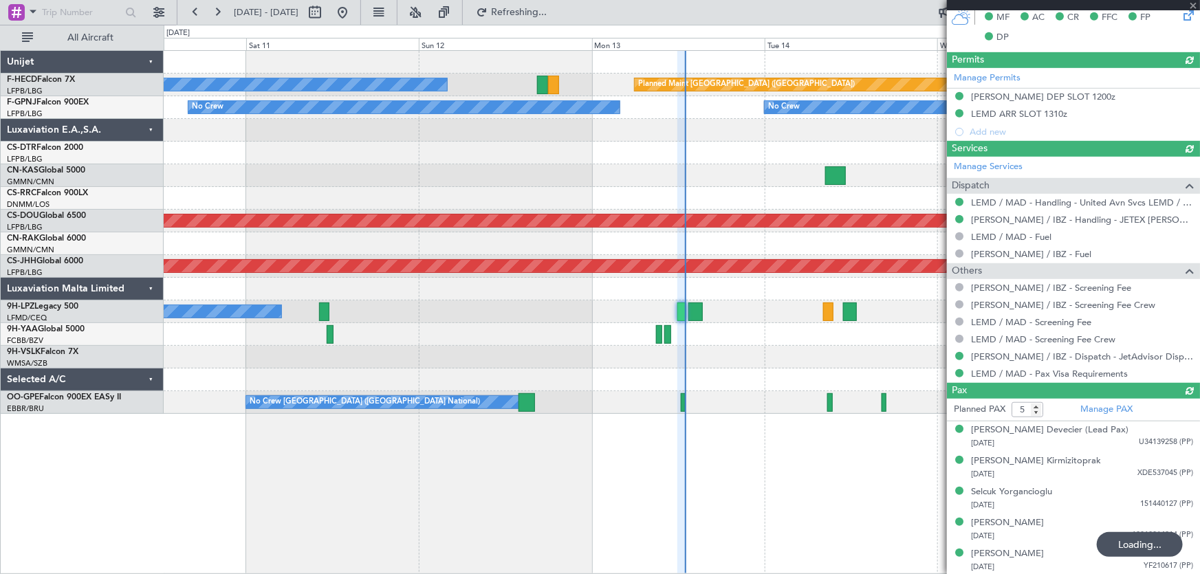
type input "4"
